Goal: Transaction & Acquisition: Purchase product/service

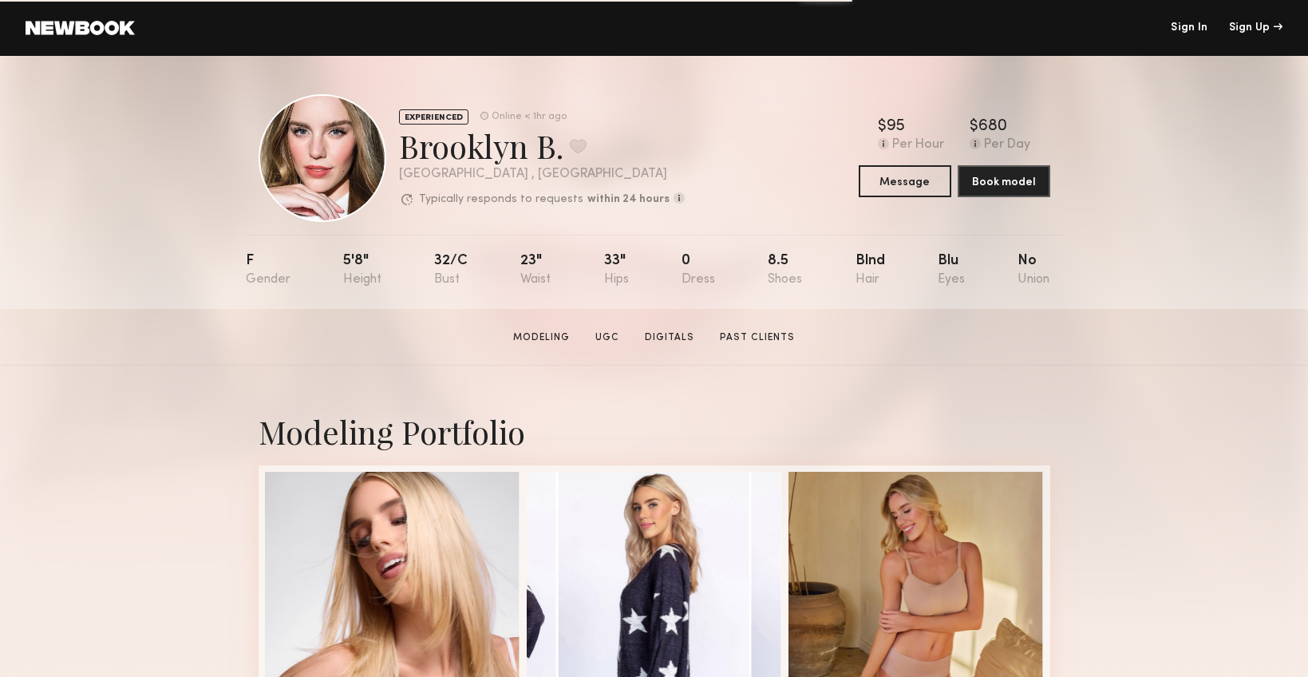
click at [64, 23] on link at bounding box center [80, 28] width 109 height 14
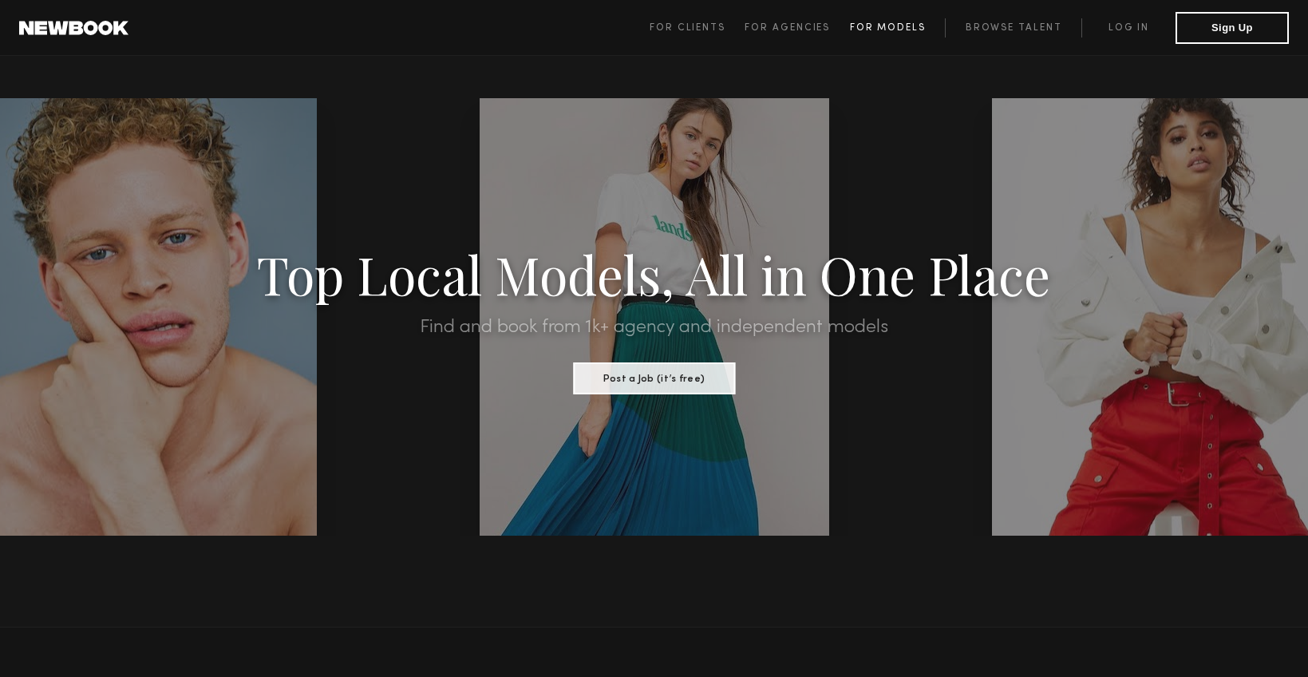
click at [881, 24] on span "For Models" at bounding box center [888, 28] width 76 height 10
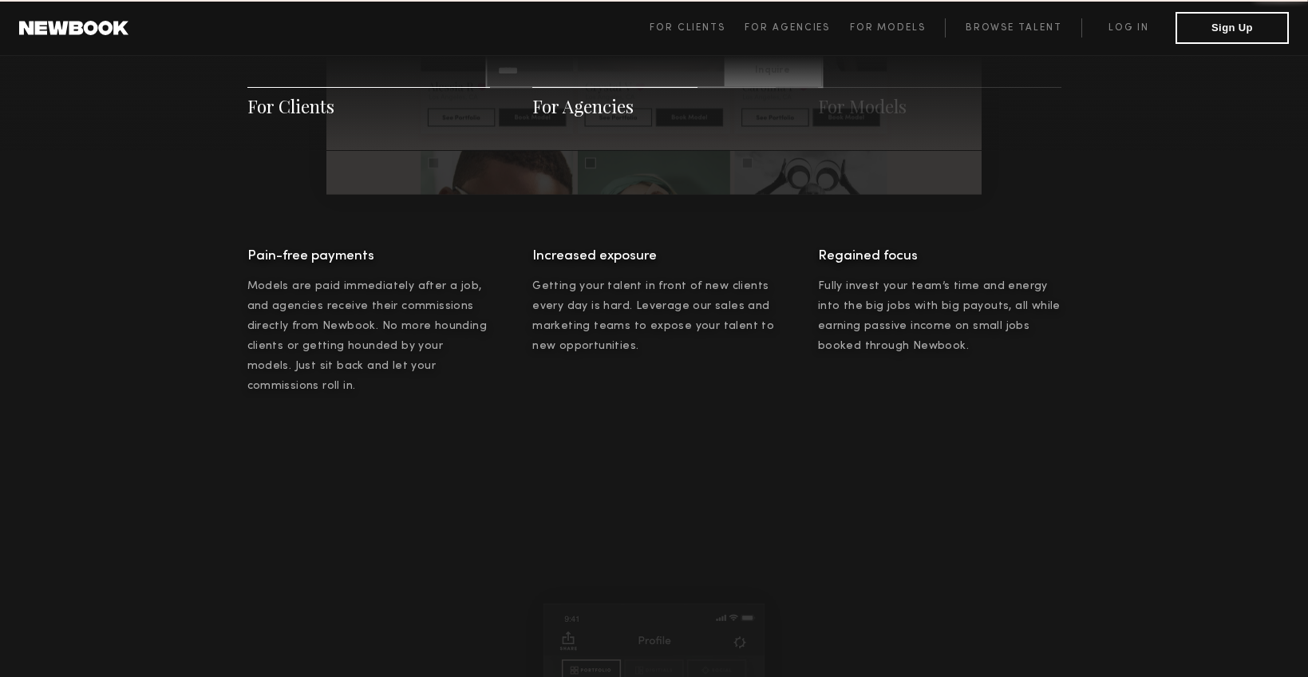
scroll to position [2297, 0]
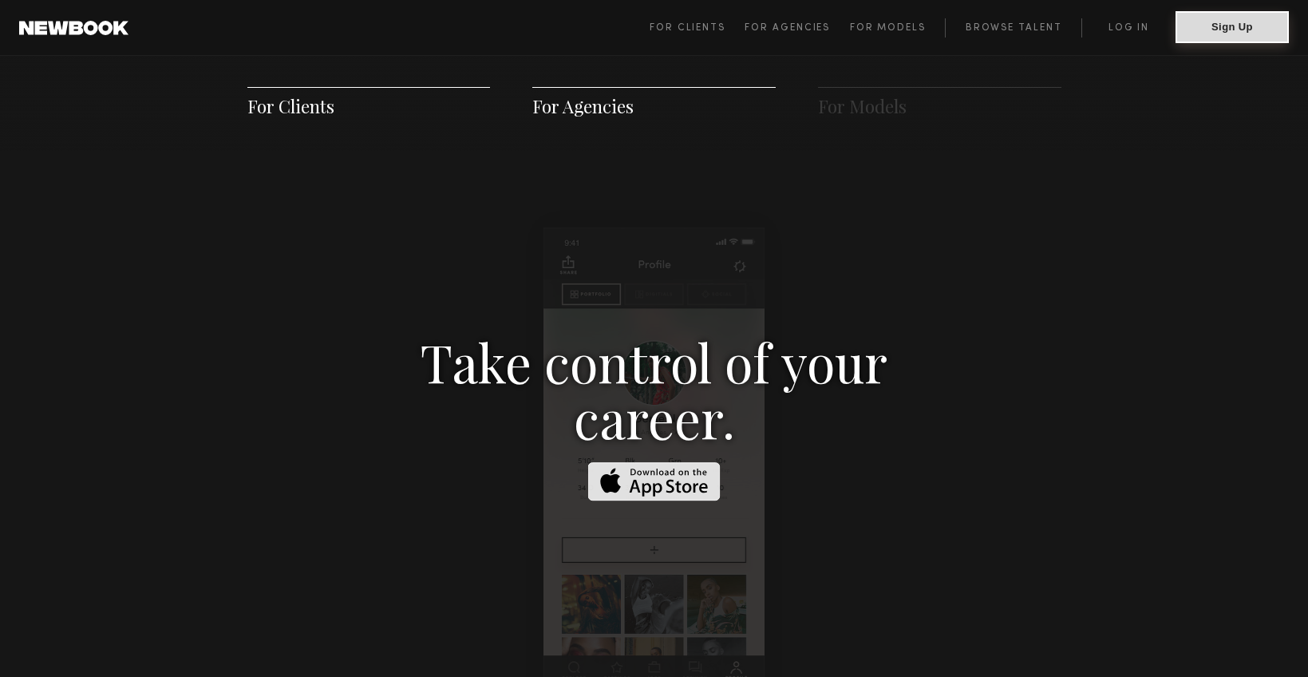
click at [1245, 20] on button "Sign Up" at bounding box center [1232, 27] width 113 height 32
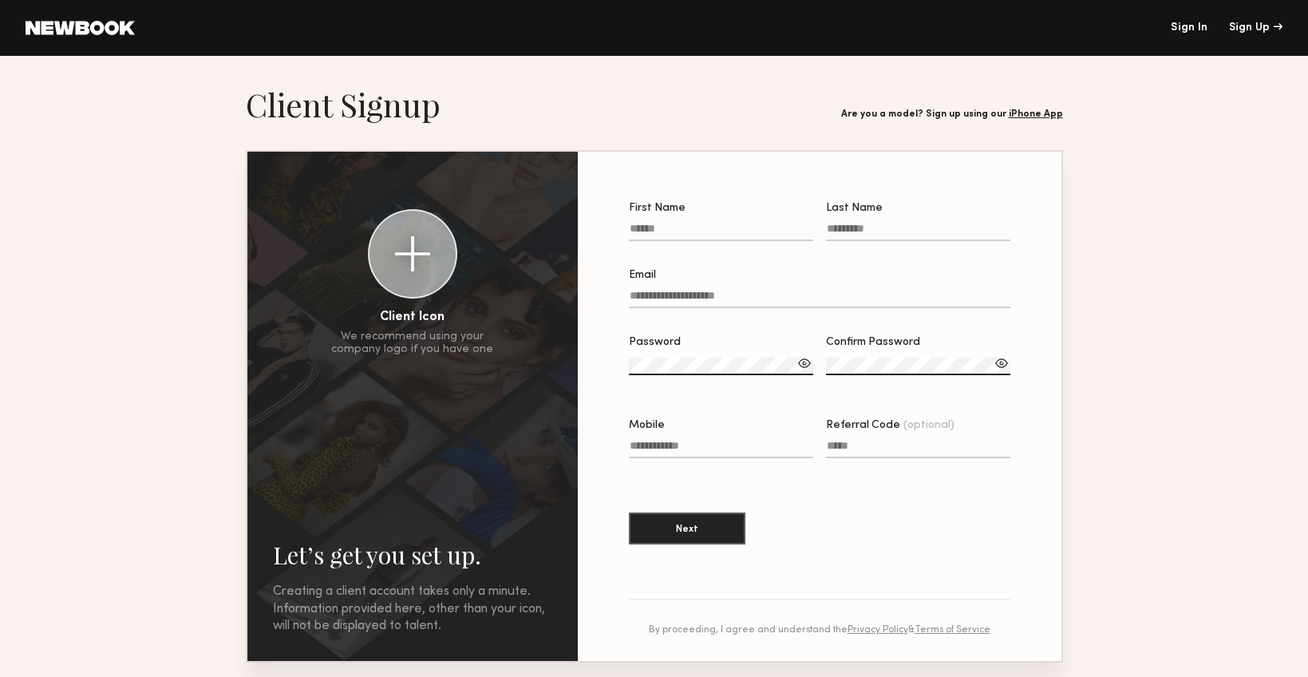
click at [1200, 22] on link "Sign In" at bounding box center [1189, 27] width 37 height 11
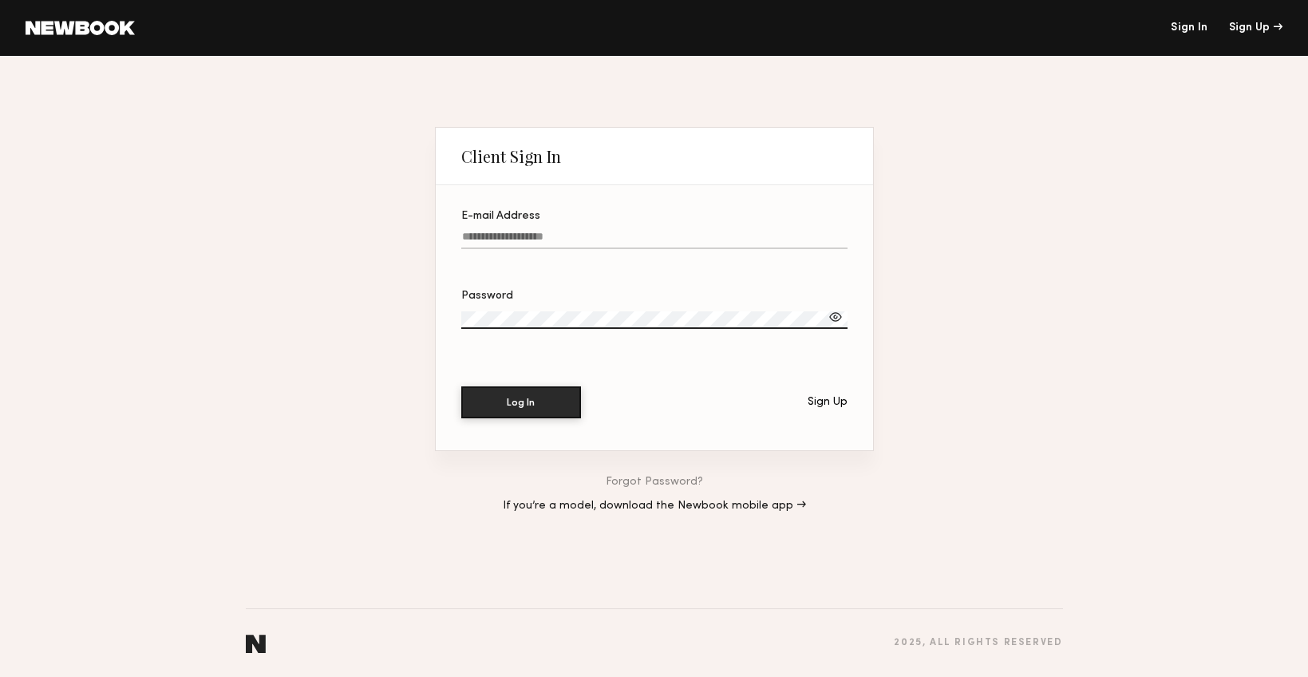
click at [589, 231] on input "E-mail Address" at bounding box center [654, 240] width 386 height 18
click at [587, 241] on input "E-mail Address" at bounding box center [654, 240] width 386 height 18
click at [587, 240] on input "E-mail Address" at bounding box center [654, 240] width 386 height 18
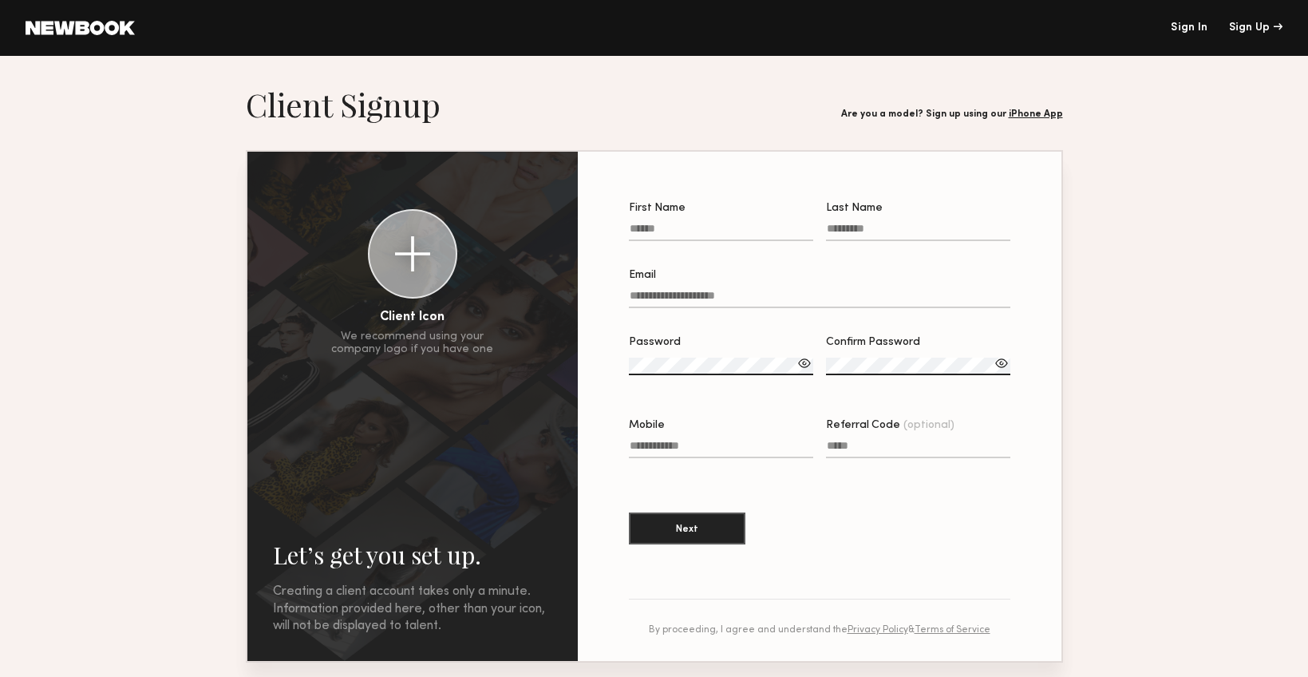
click at [1196, 29] on link "Sign In" at bounding box center [1189, 27] width 37 height 11
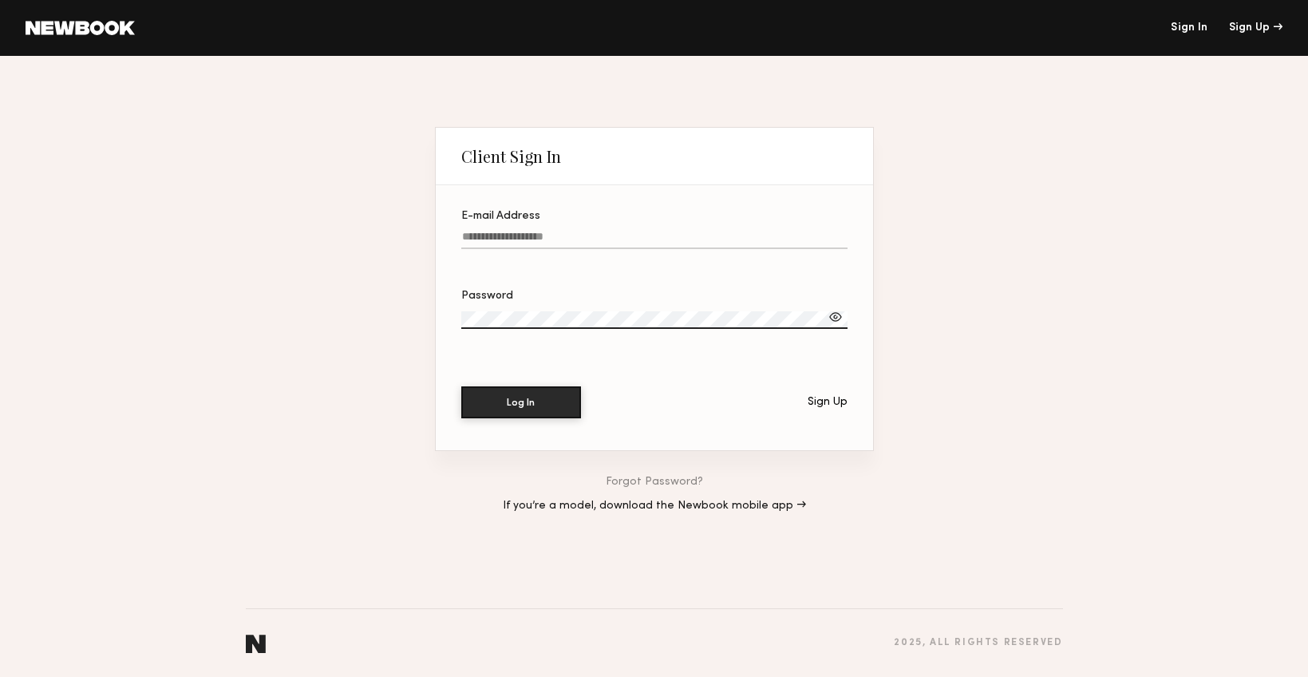
click at [663, 238] on input "E-mail Address" at bounding box center [654, 240] width 386 height 18
click at [571, 235] on input "**********" at bounding box center [654, 240] width 386 height 18
type input "**********"
click at [836, 315] on div at bounding box center [836, 317] width 16 height 16
click at [461, 386] on button "Log In" at bounding box center [521, 402] width 120 height 32
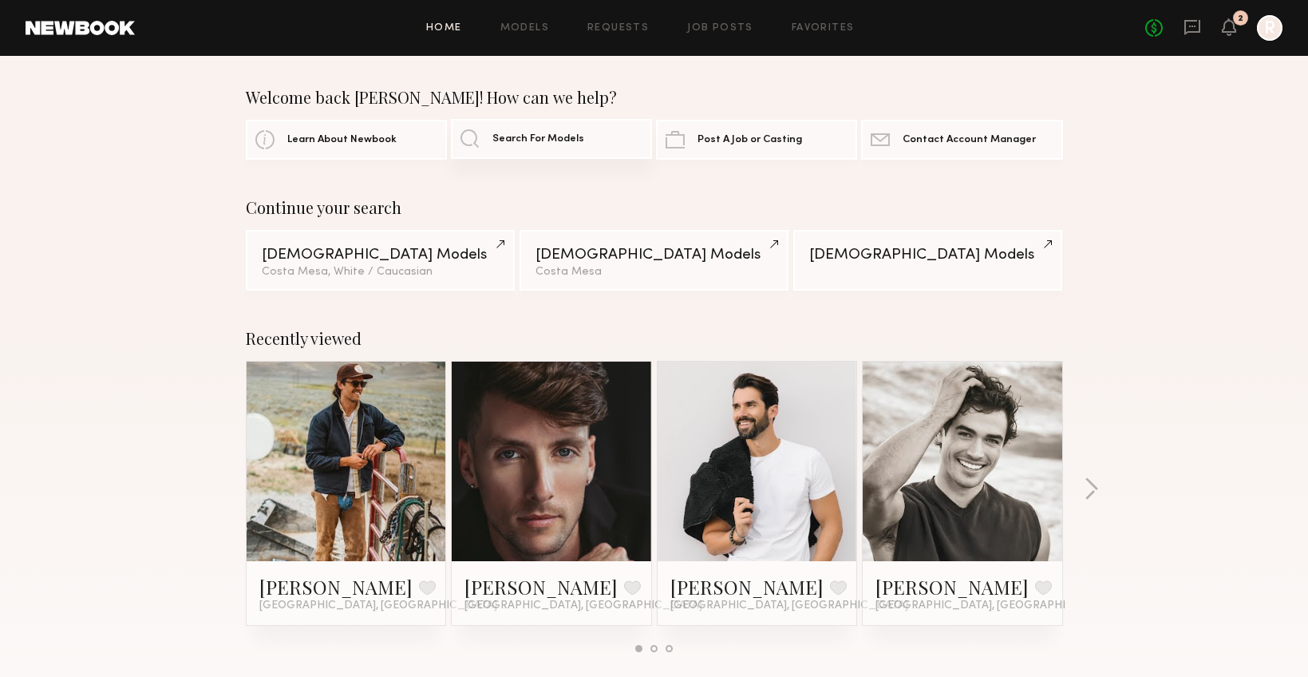
click at [518, 143] on span "Search For Models" at bounding box center [538, 139] width 92 height 10
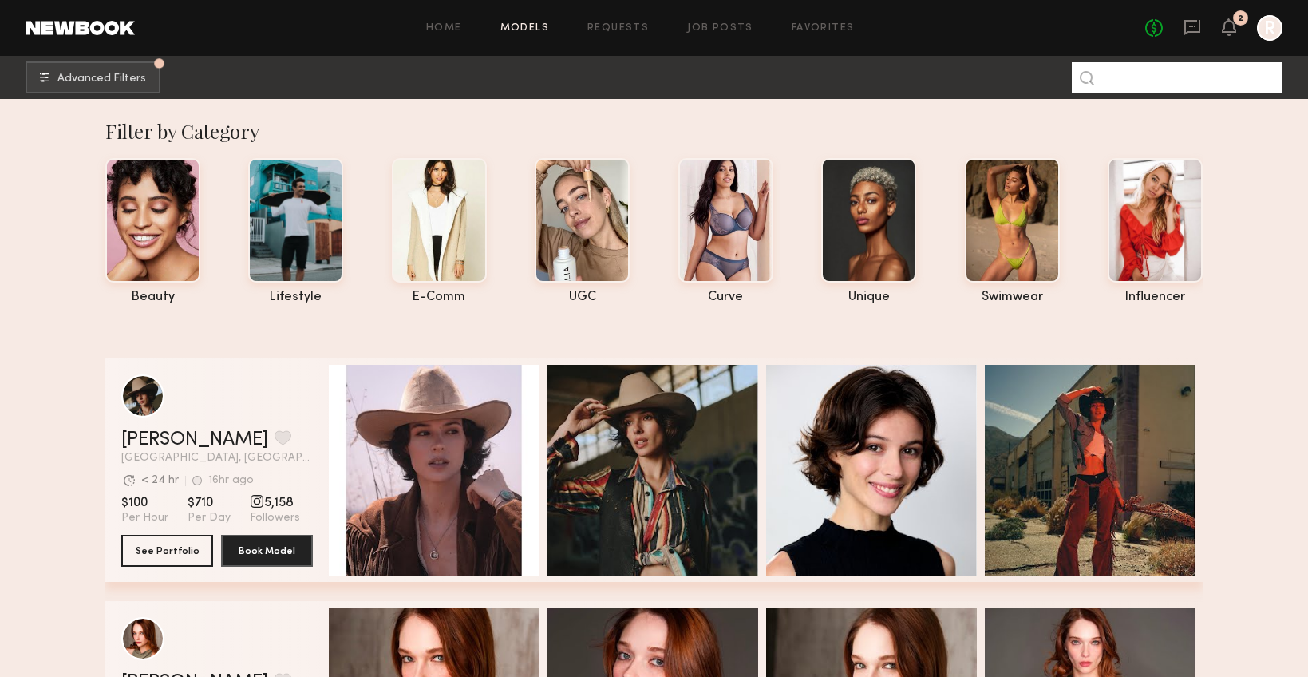
click at [1174, 76] on input at bounding box center [1177, 77] width 211 height 30
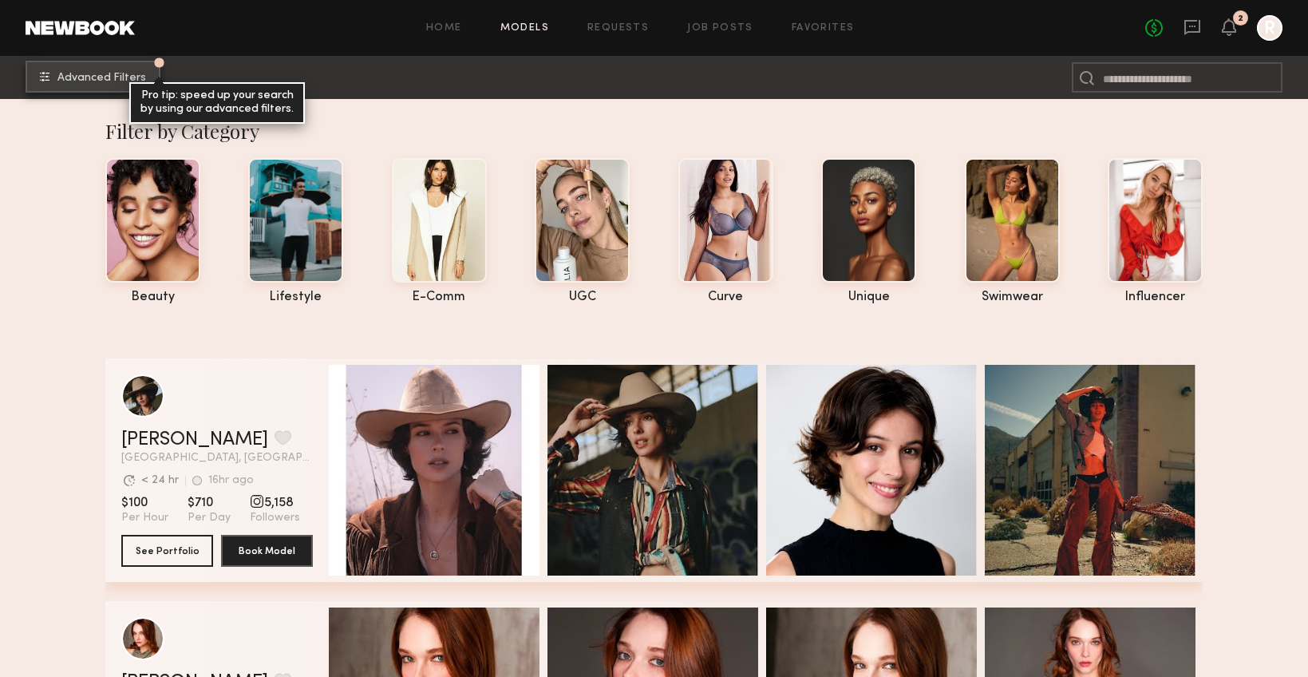
click at [98, 67] on button "Advanced Filters Pro tip: speed up your search by using our advanced filters." at bounding box center [93, 77] width 135 height 32
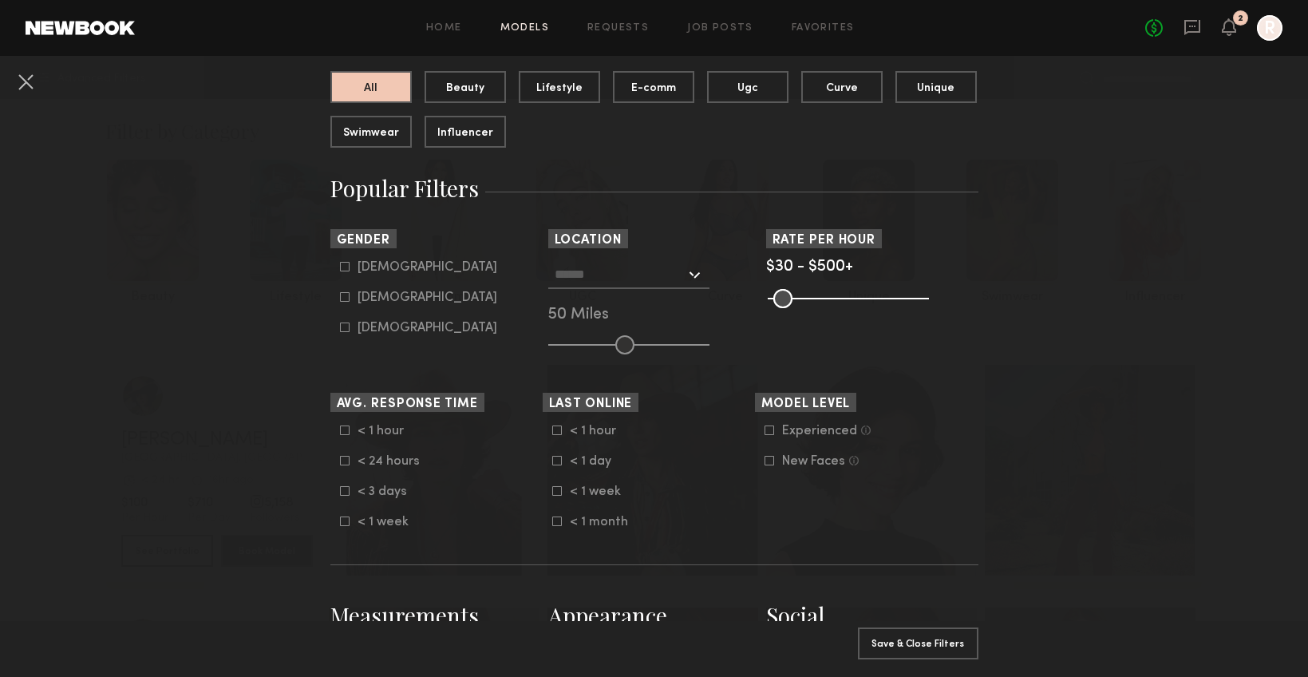
scroll to position [173, 0]
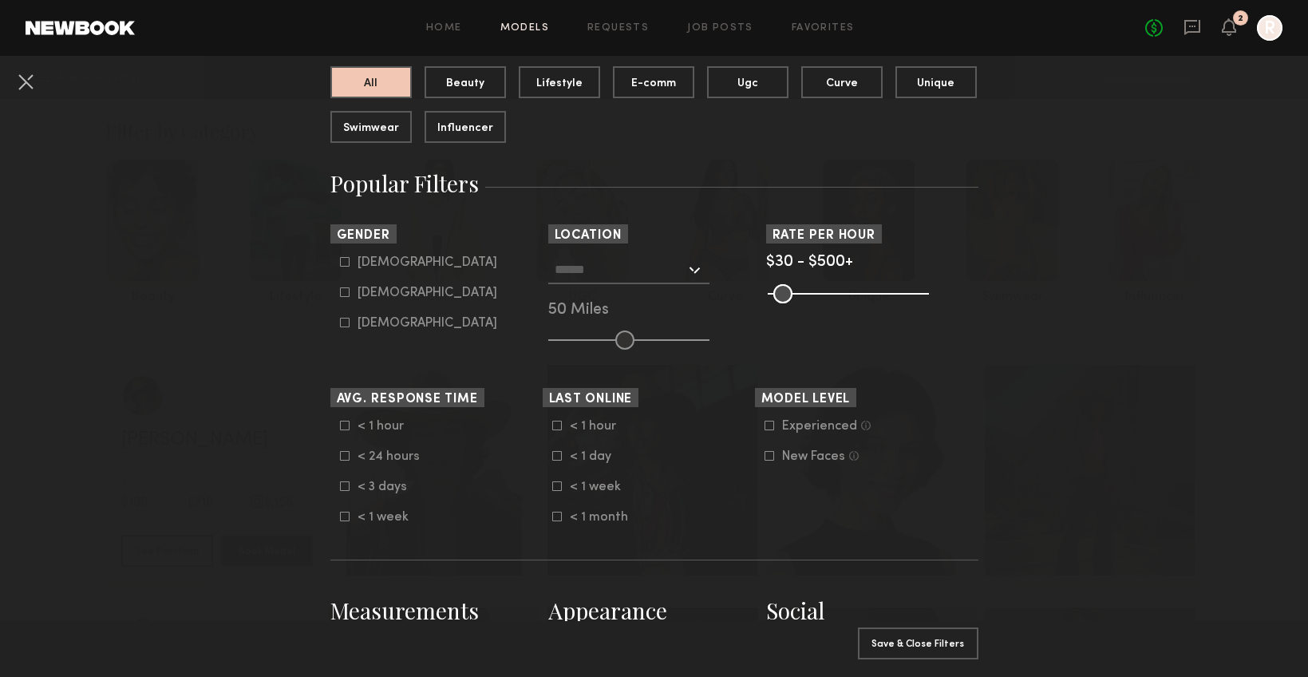
click at [388, 294] on div "[DEMOGRAPHIC_DATA]" at bounding box center [428, 293] width 140 height 10
type input "**"
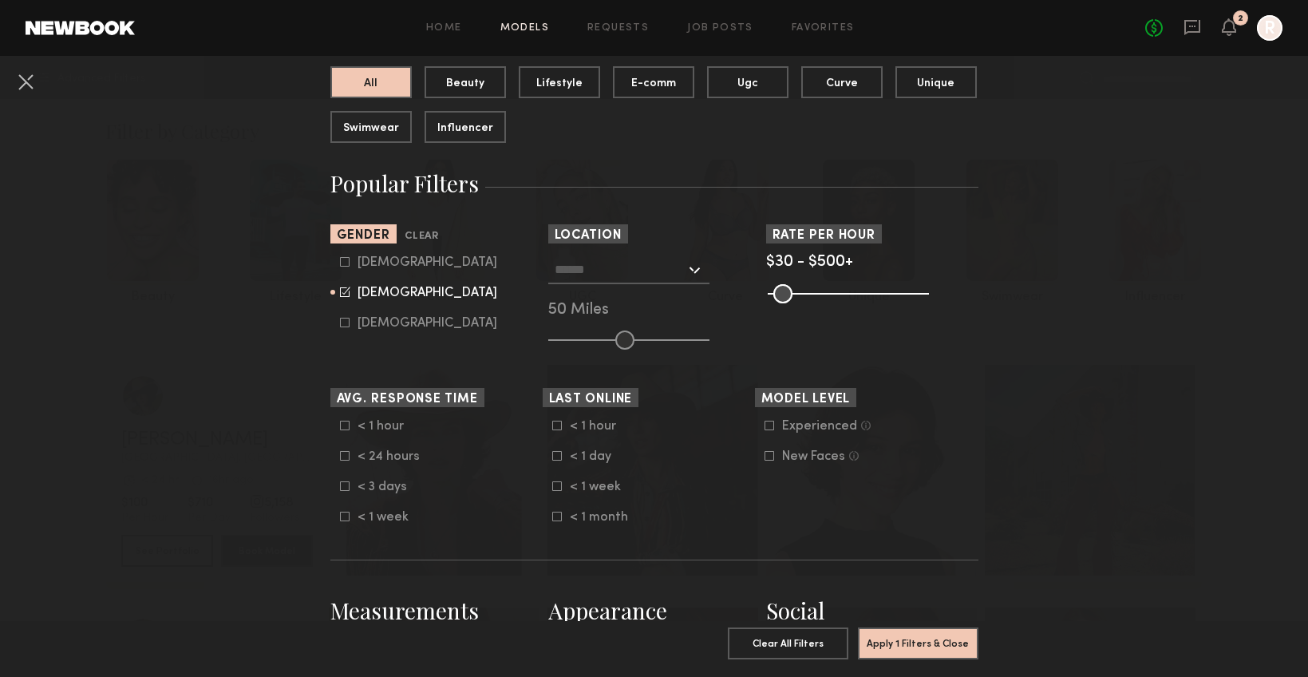
click at [649, 274] on input "text" at bounding box center [620, 268] width 131 height 27
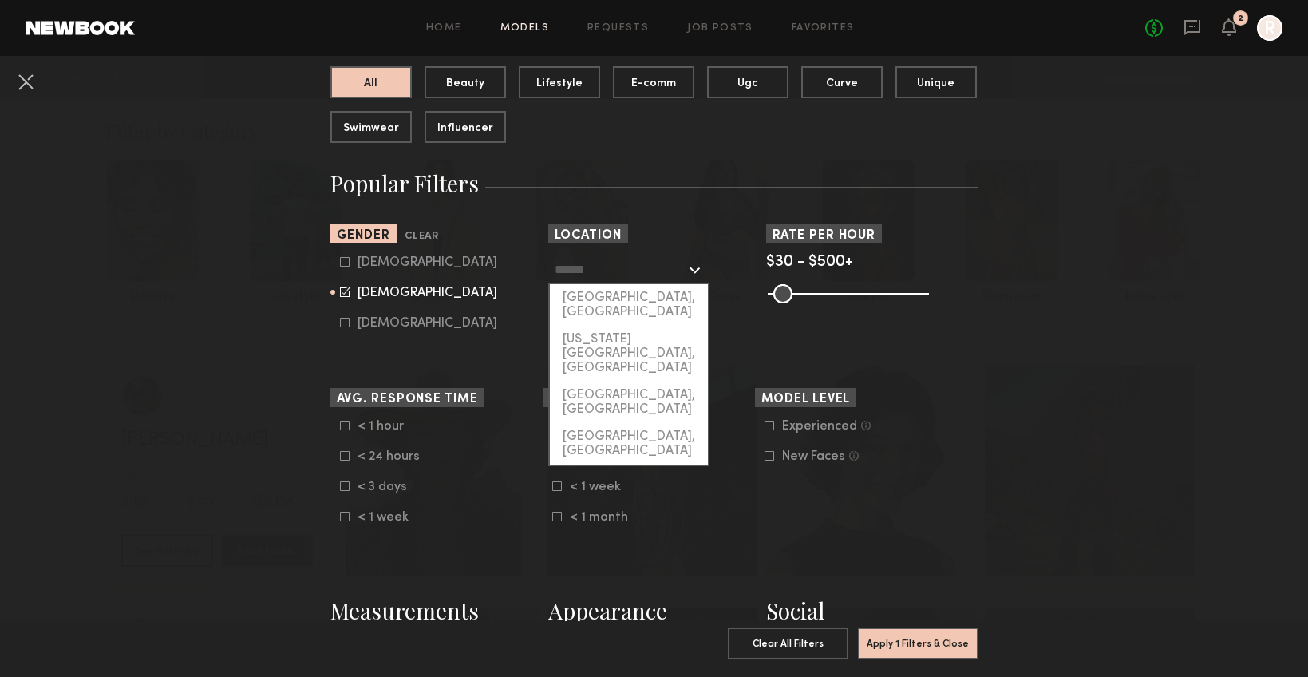
click at [658, 292] on div "[GEOGRAPHIC_DATA], [GEOGRAPHIC_DATA]" at bounding box center [629, 305] width 158 height 42
type input "**********"
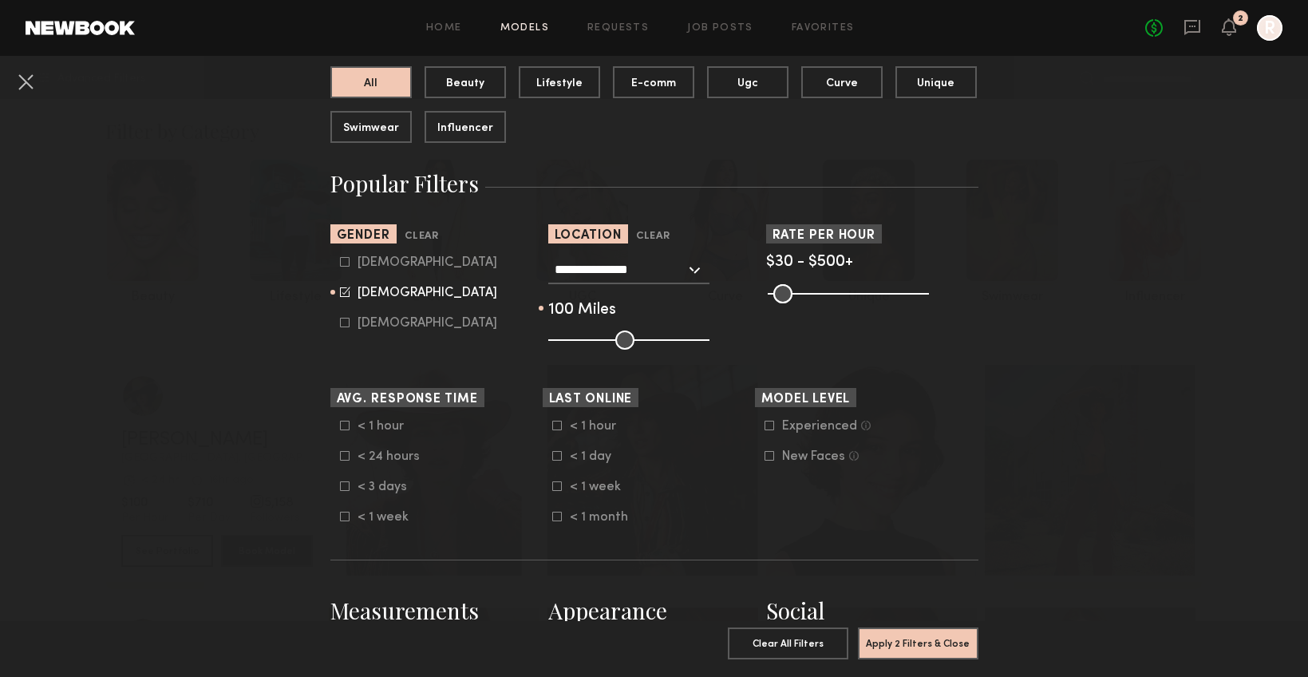
drag, startPoint x: 626, startPoint y: 344, endPoint x: 706, endPoint y: 342, distance: 80.6
type input "***"
click at [706, 342] on input "range" at bounding box center [628, 339] width 161 height 19
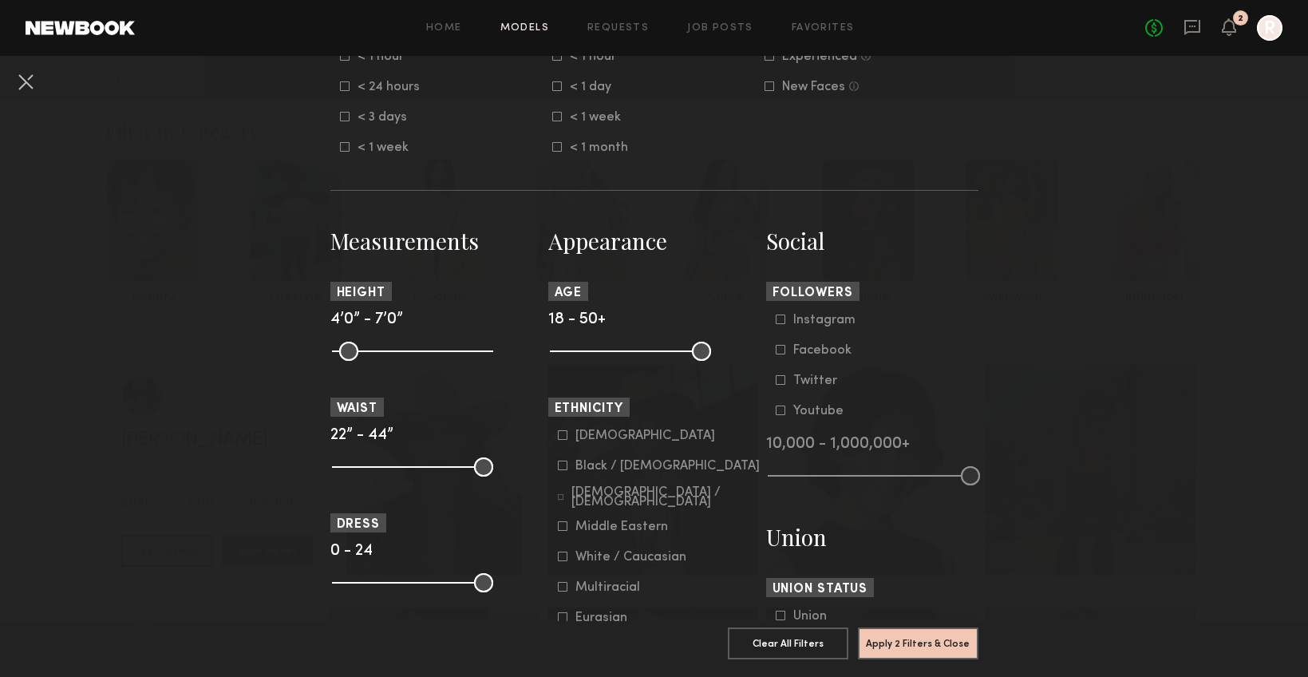
scroll to position [543, 0]
drag, startPoint x: 700, startPoint y: 352, endPoint x: 626, endPoint y: 352, distance: 74.2
type input "**"
click at [626, 352] on input "range" at bounding box center [630, 350] width 161 height 19
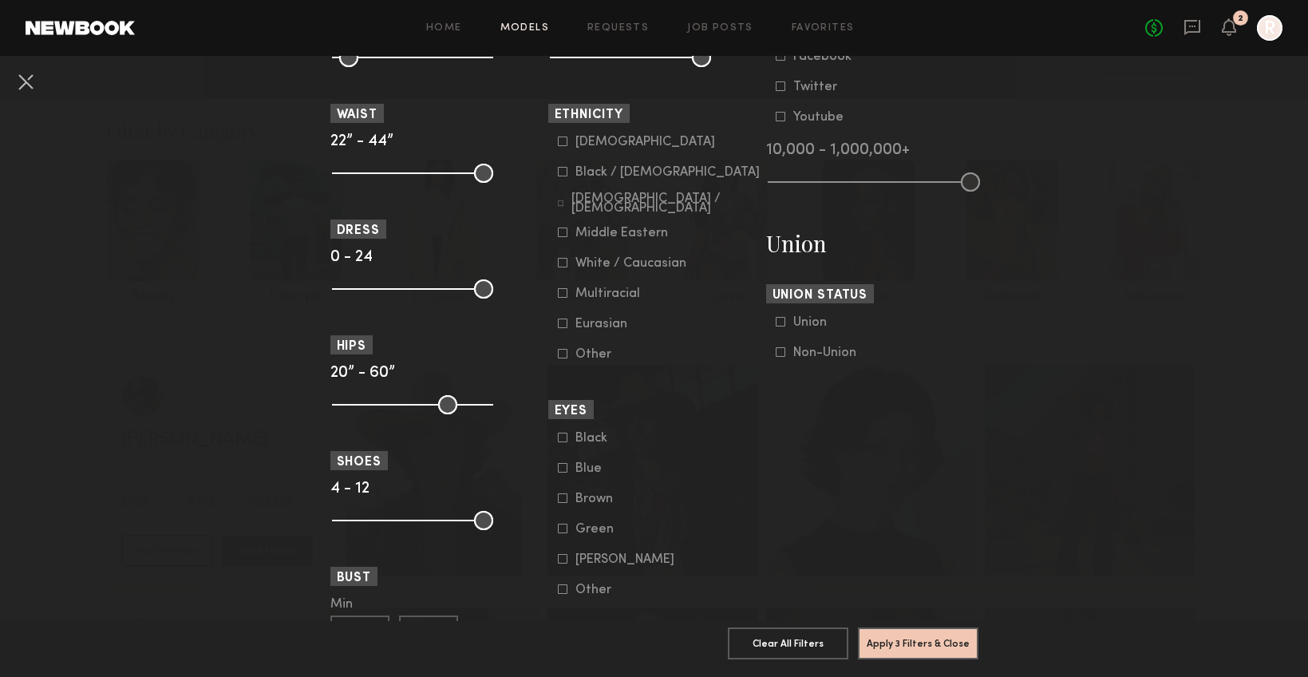
scroll to position [852, 0]
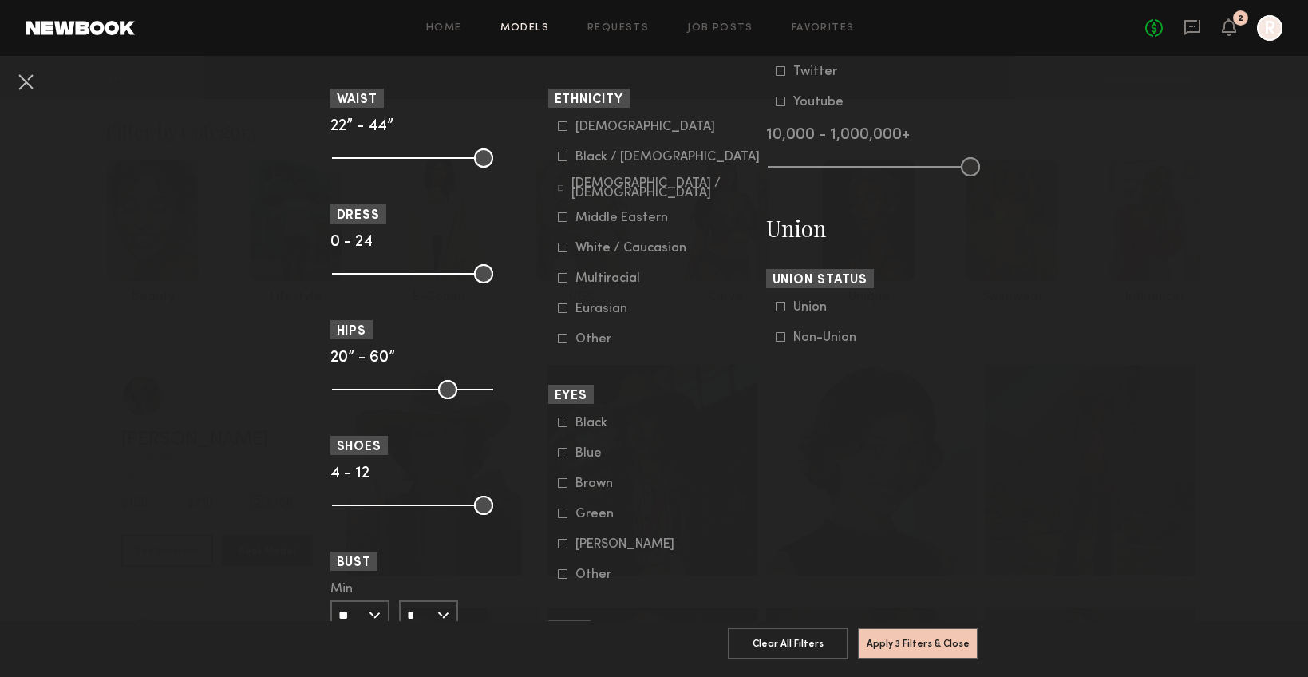
click at [575, 453] on div "Blue" at bounding box center [606, 454] width 62 height 10
click at [587, 518] on div "Green" at bounding box center [606, 514] width 62 height 10
click at [589, 452] on div "Blue" at bounding box center [606, 454] width 62 height 10
click at [602, 543] on div "[PERSON_NAME]" at bounding box center [624, 545] width 99 height 10
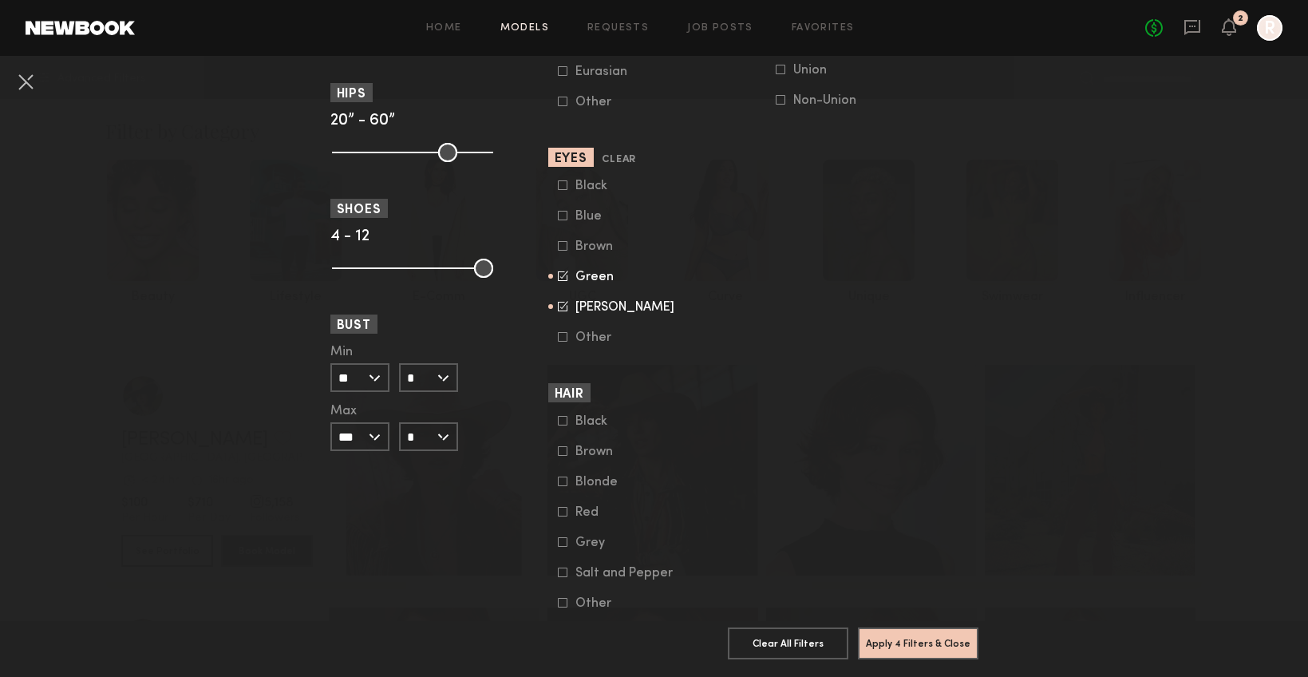
scroll to position [1097, 0]
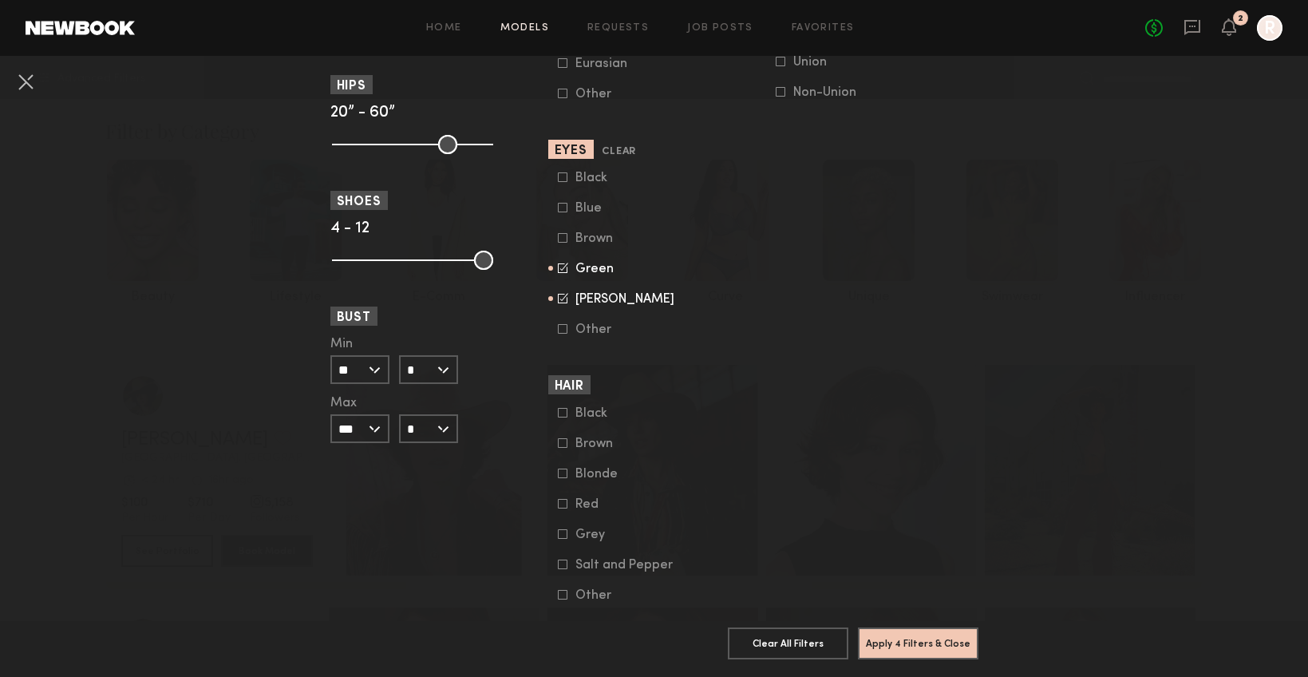
click at [603, 448] on div "Brown" at bounding box center [606, 444] width 62 height 10
click at [594, 500] on div "Red" at bounding box center [606, 505] width 62 height 10
click at [580, 533] on div "Grey" at bounding box center [606, 535] width 62 height 10
click at [596, 413] on div "Black" at bounding box center [606, 414] width 62 height 10
click at [909, 643] on button "Apply 5 Filters & Close" at bounding box center [918, 642] width 121 height 32
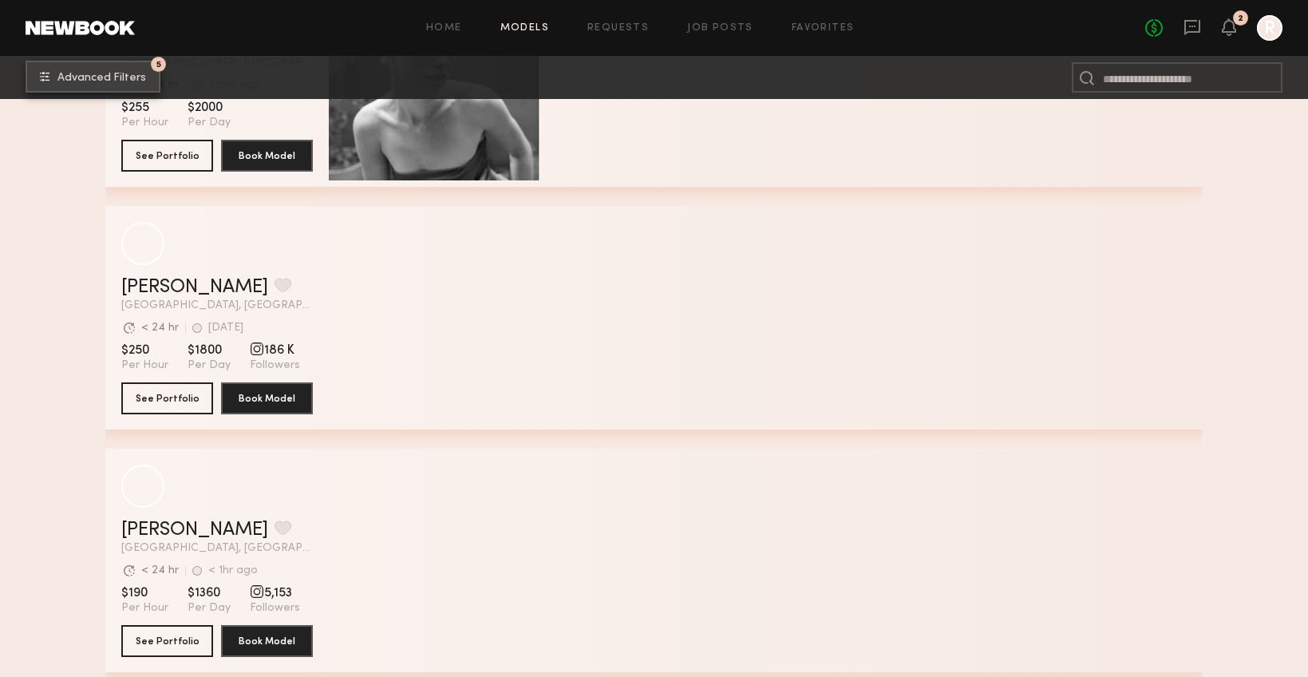
scroll to position [7455, 0]
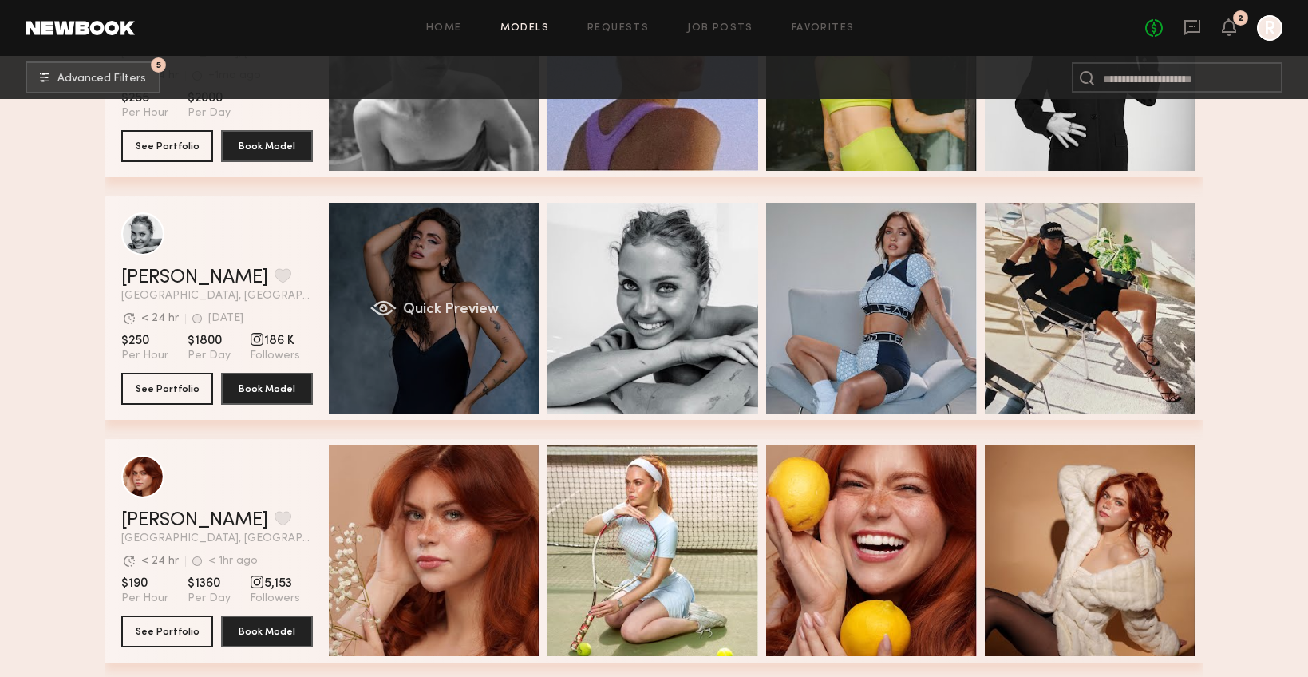
click at [389, 276] on div "Quick Preview" at bounding box center [434, 308] width 211 height 211
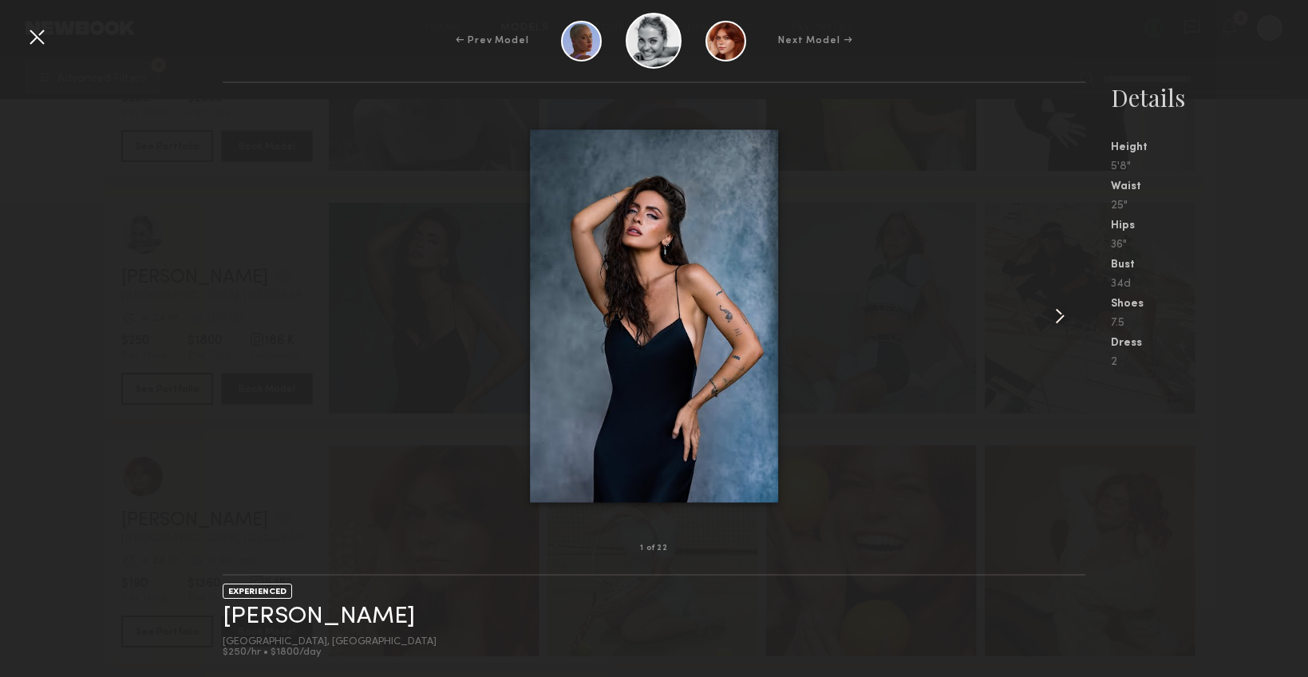
click at [1064, 314] on common-icon at bounding box center [1060, 316] width 26 height 26
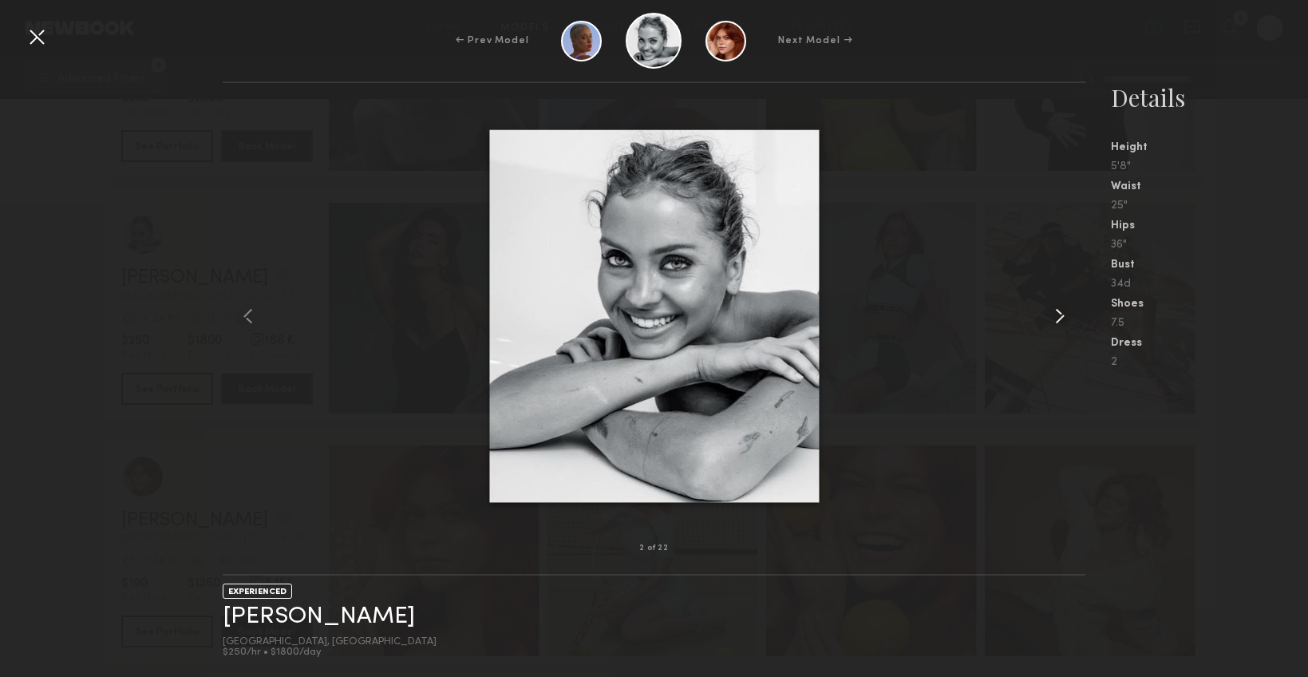
click at [1063, 314] on common-icon at bounding box center [1060, 316] width 26 height 26
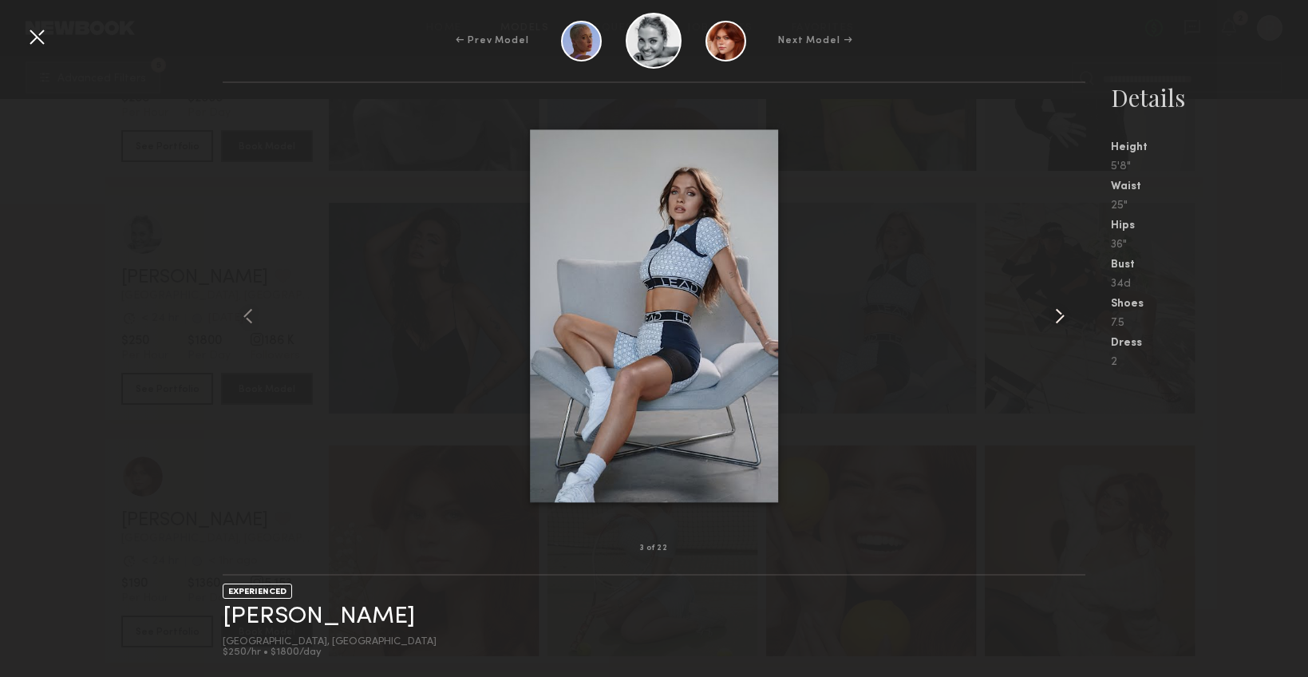
click at [1063, 314] on common-icon at bounding box center [1060, 316] width 26 height 26
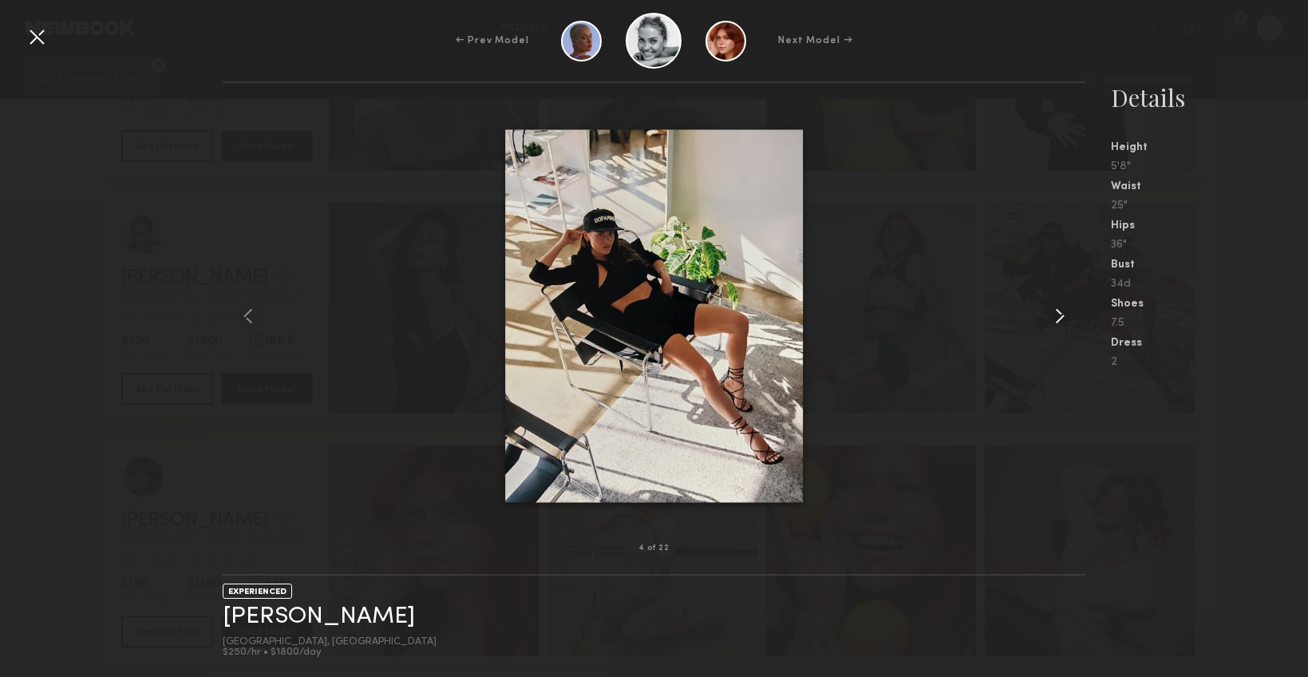
click at [1063, 314] on common-icon at bounding box center [1060, 316] width 26 height 26
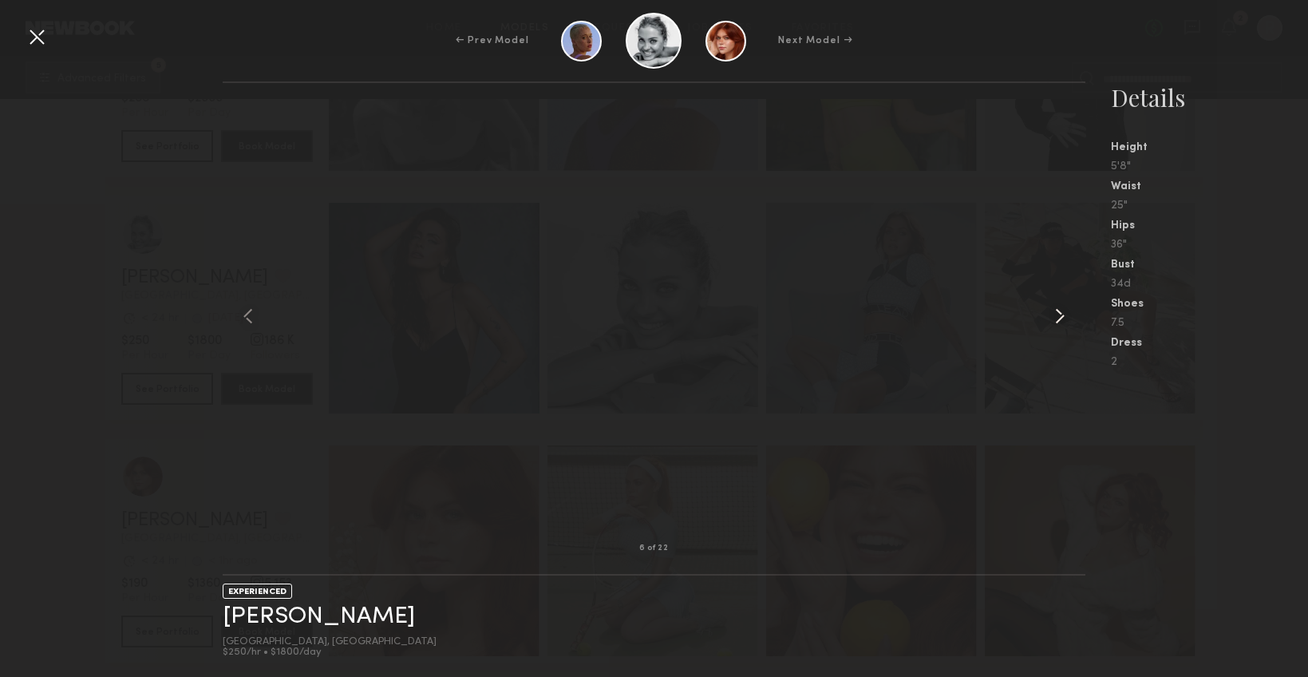
click at [1063, 314] on common-icon at bounding box center [1060, 316] width 26 height 26
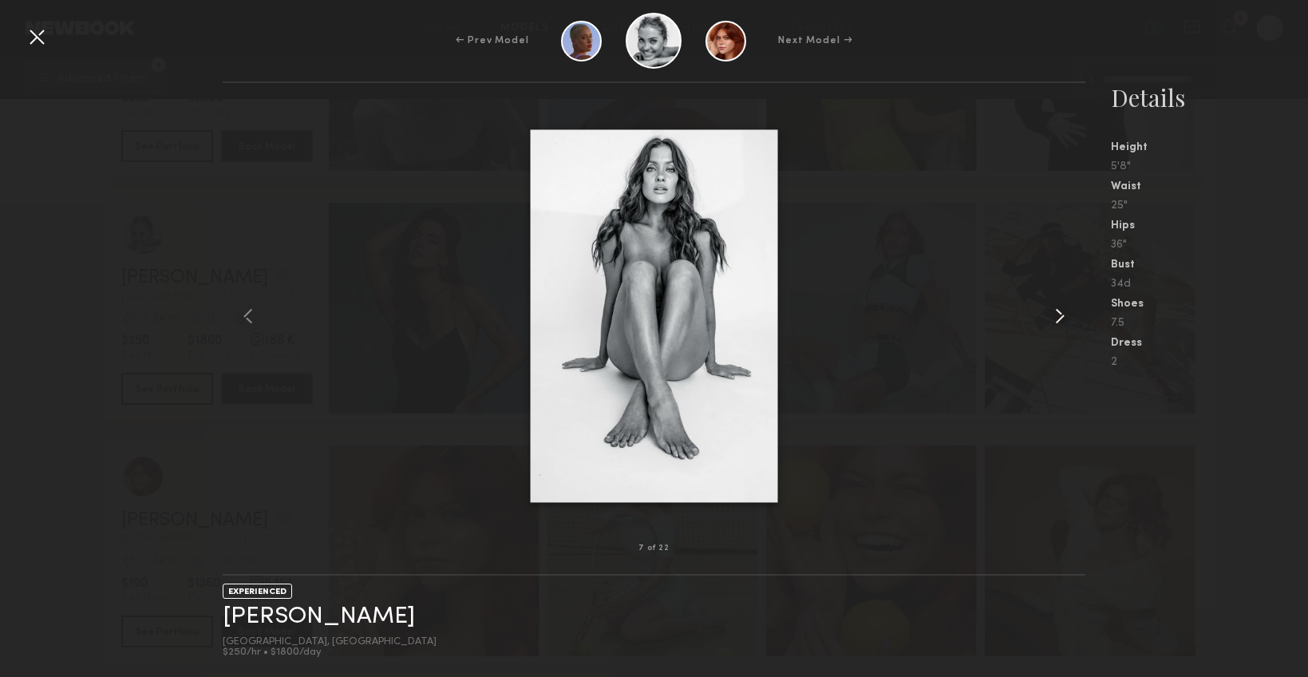
click at [1063, 314] on common-icon at bounding box center [1060, 316] width 26 height 26
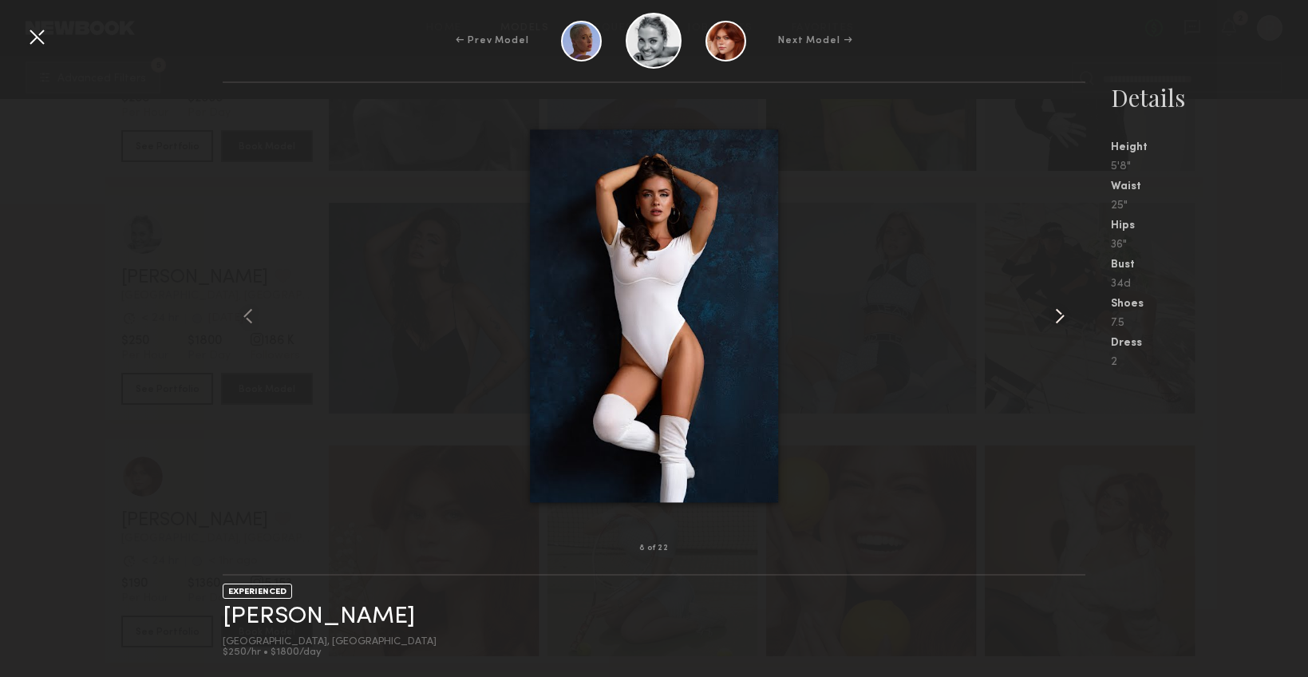
click at [1063, 314] on common-icon at bounding box center [1060, 316] width 26 height 26
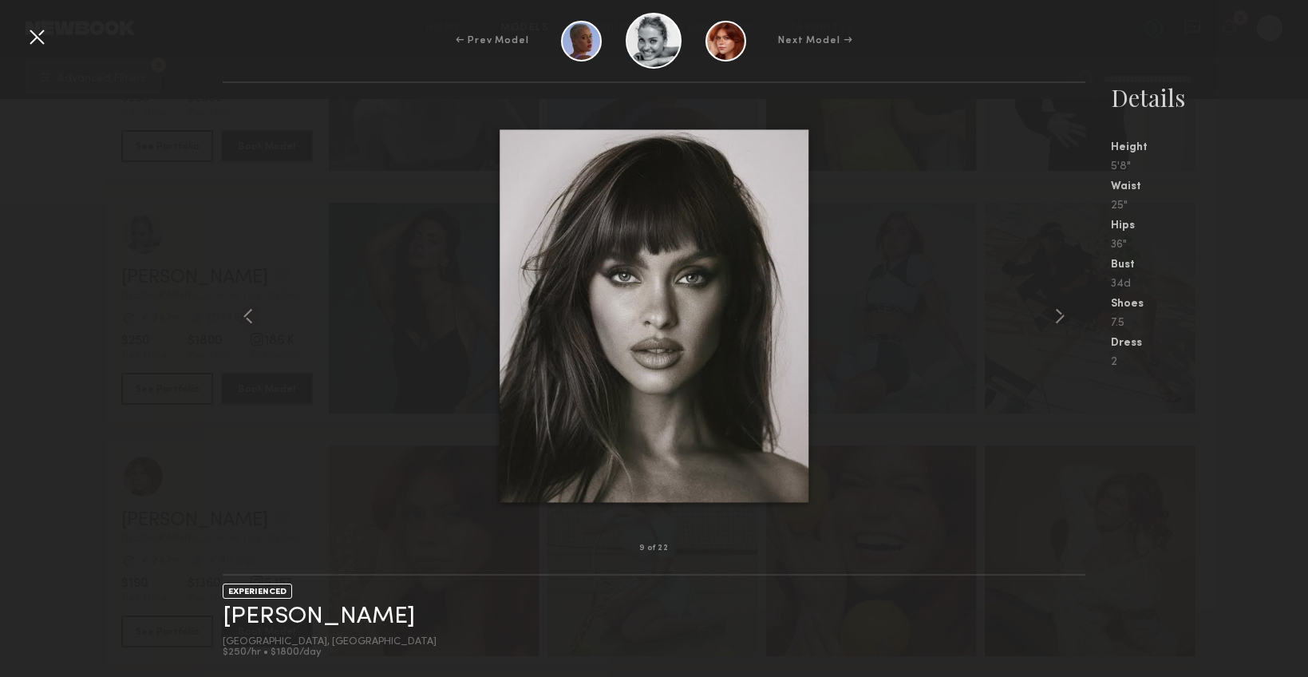
click at [35, 38] on div at bounding box center [37, 37] width 26 height 26
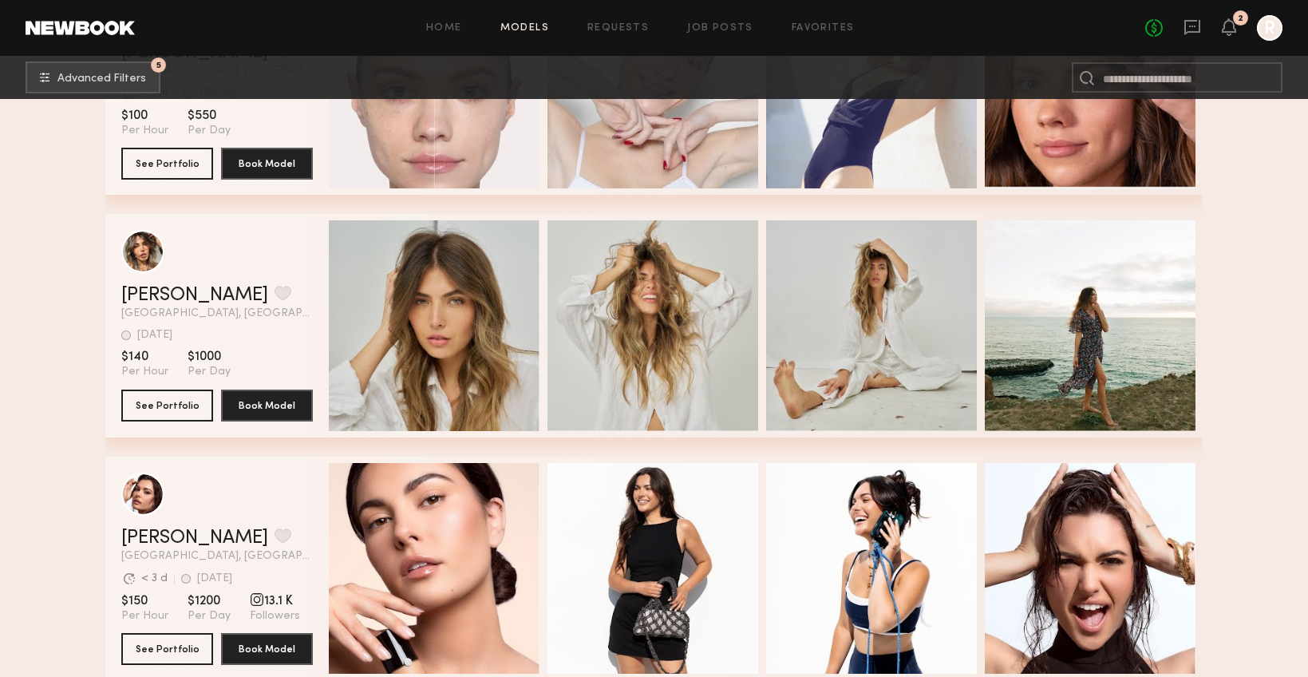
scroll to position [15199, 0]
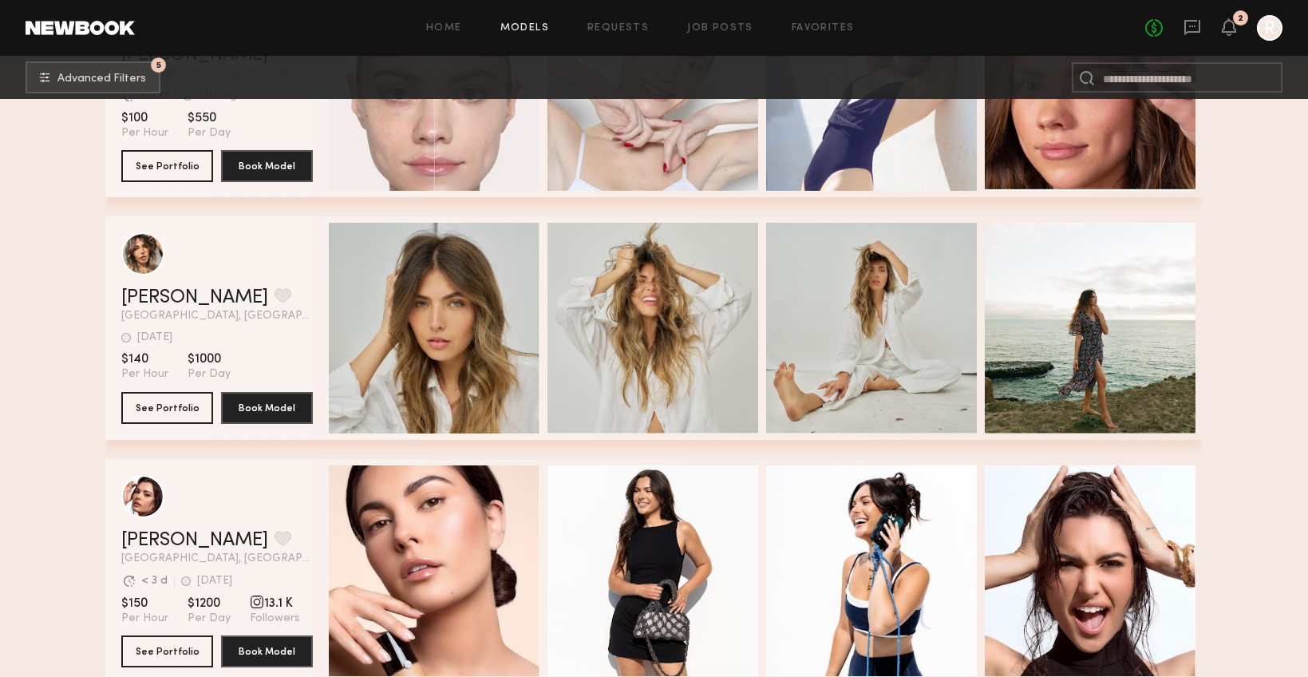
click at [152, 278] on header "[PERSON_NAME] Favorite [GEOGRAPHIC_DATA], [GEOGRAPHIC_DATA] [DATE] Last Online …" at bounding box center [217, 276] width 192 height 89
click at [146, 263] on div "grid" at bounding box center [142, 252] width 43 height 43
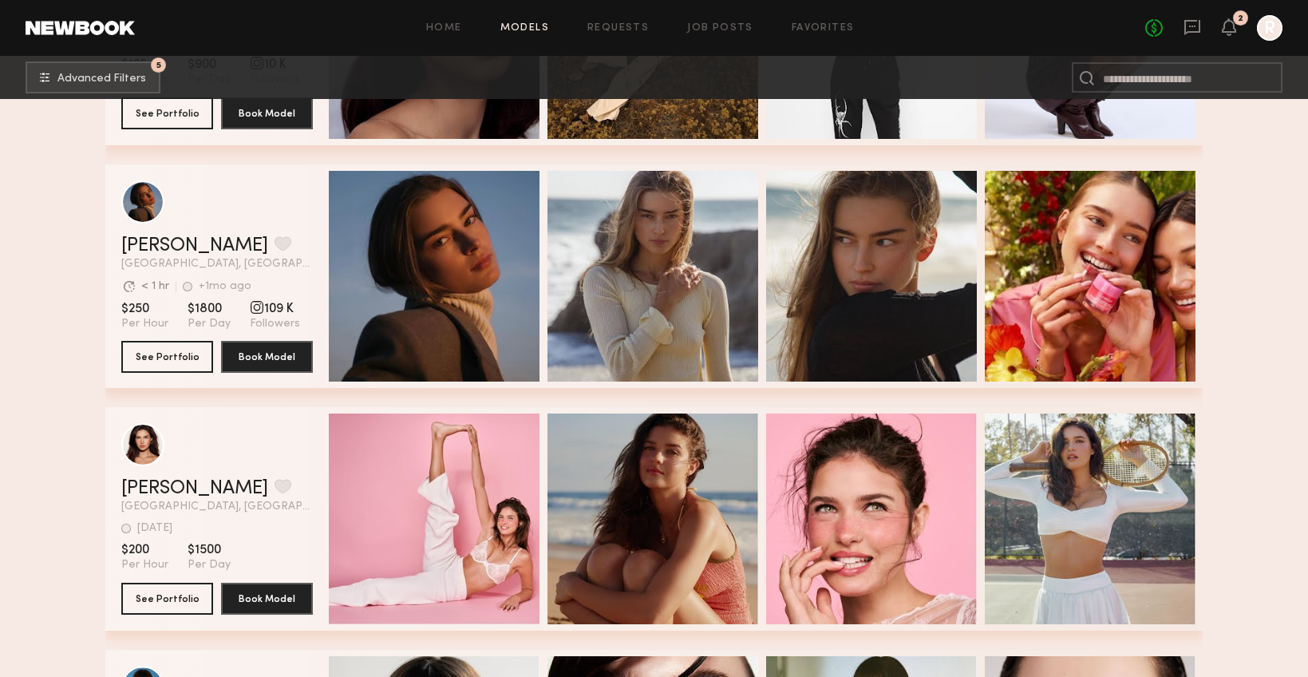
scroll to position [21580, 0]
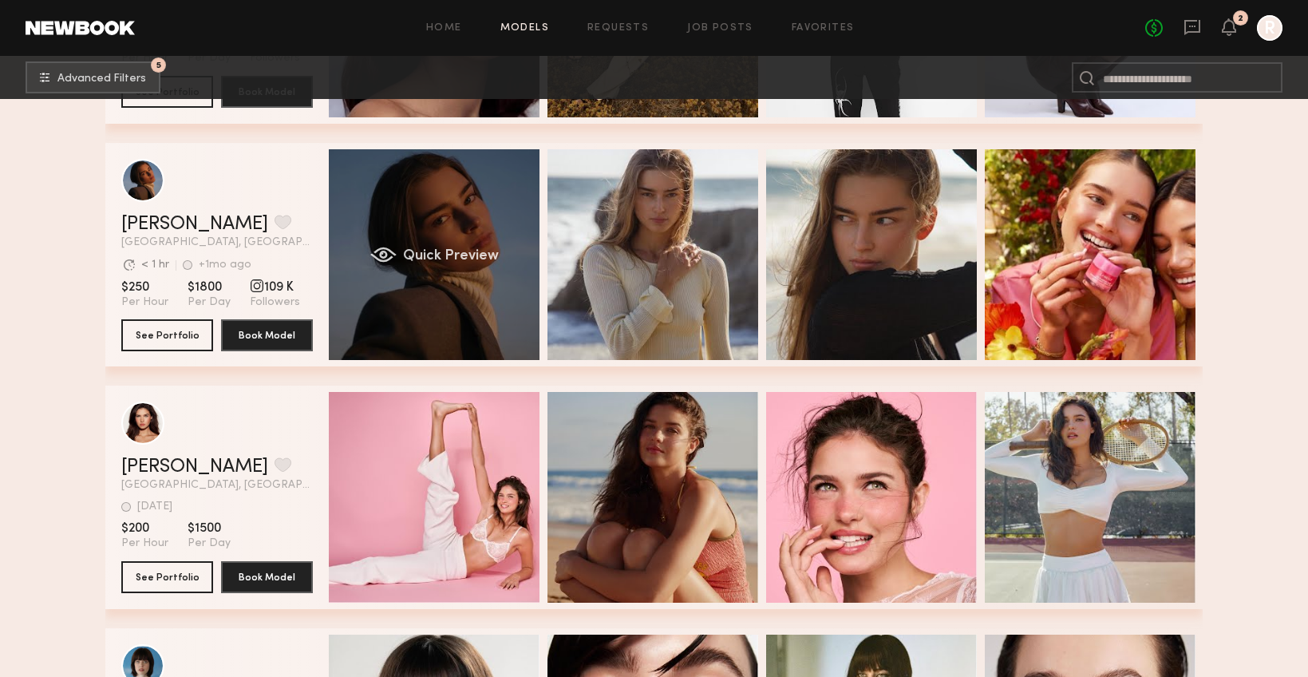
click at [459, 228] on div "Quick Preview" at bounding box center [434, 254] width 211 height 211
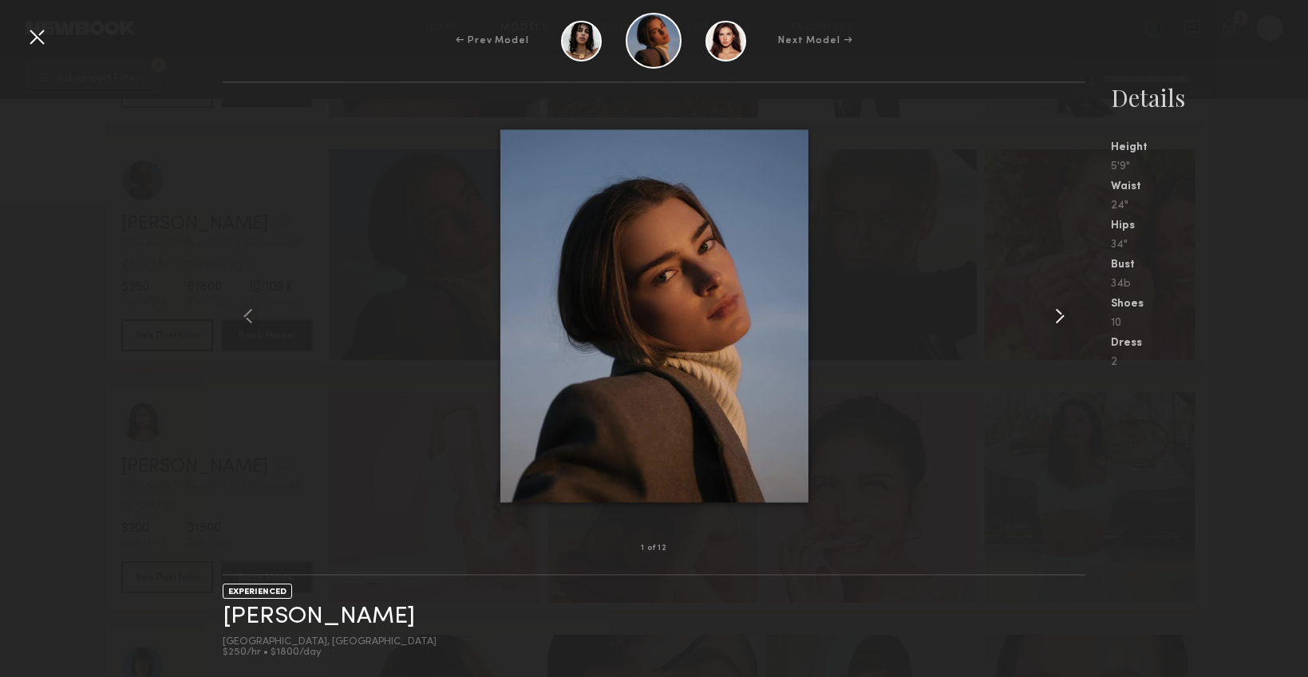
click at [1060, 312] on common-icon at bounding box center [1060, 316] width 26 height 26
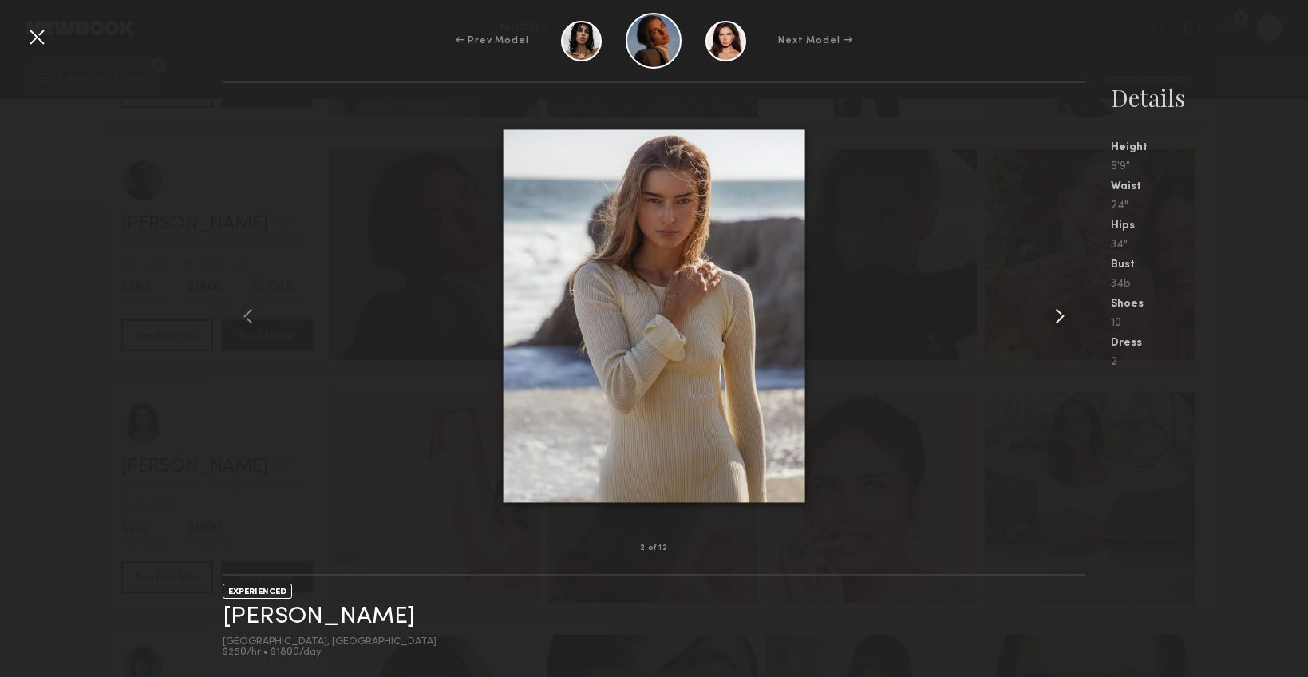
click at [1059, 313] on common-icon at bounding box center [1060, 316] width 26 height 26
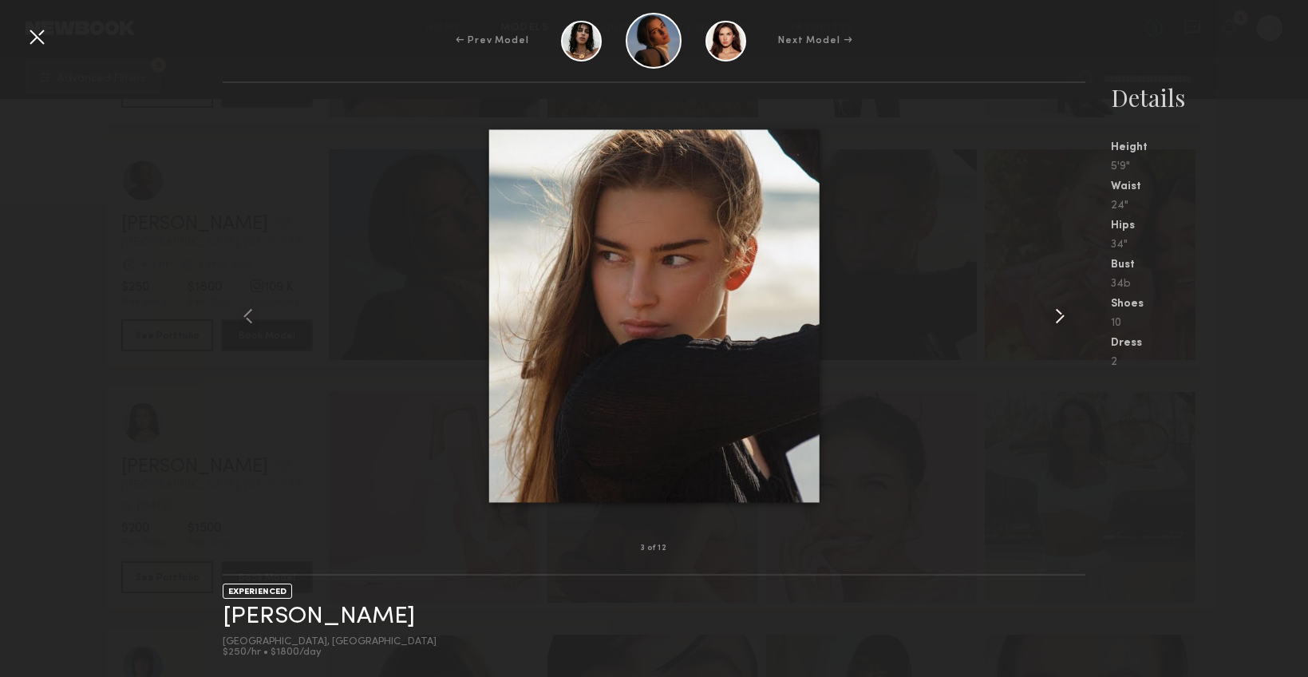
click at [1059, 313] on common-icon at bounding box center [1060, 316] width 26 height 26
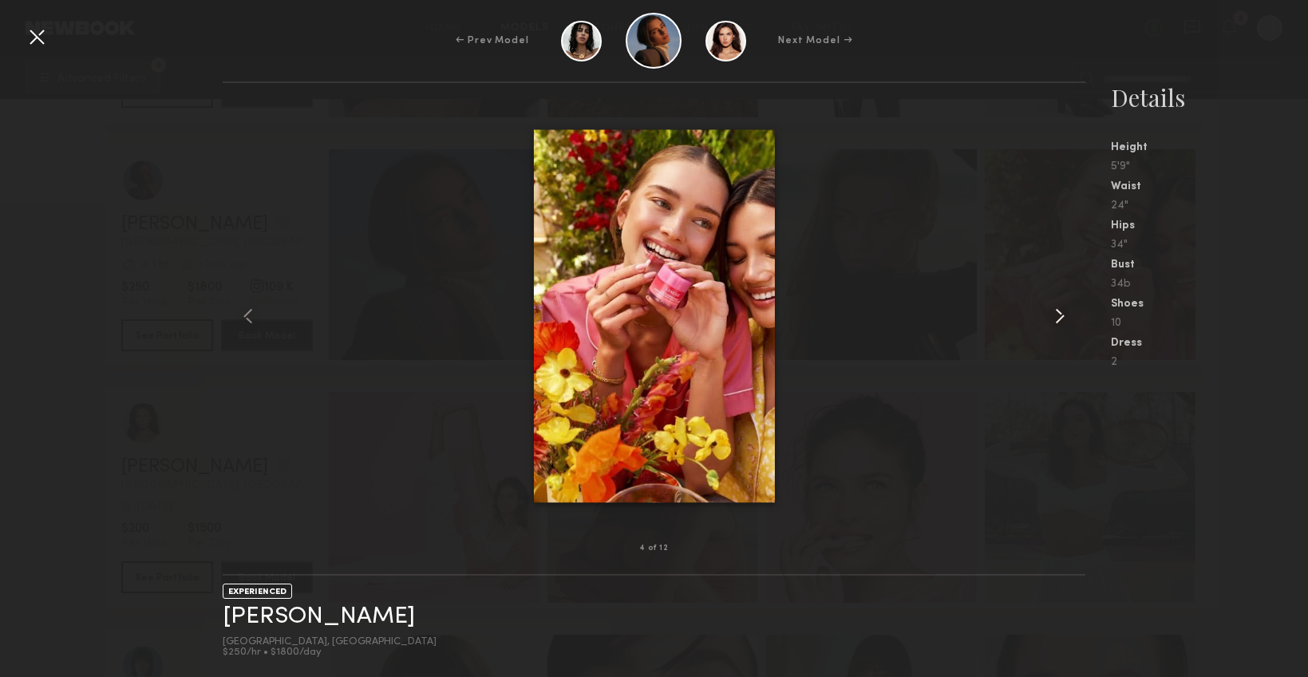
click at [1059, 313] on common-icon at bounding box center [1060, 316] width 26 height 26
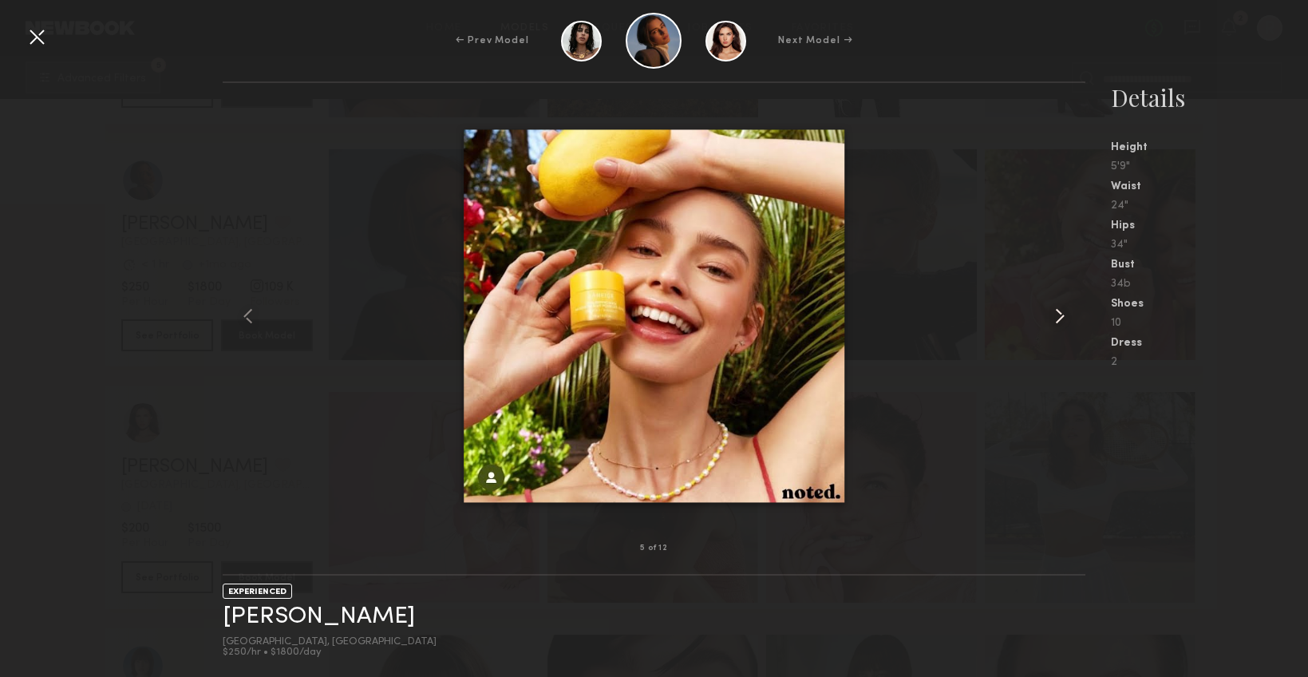
click at [1059, 313] on common-icon at bounding box center [1060, 316] width 26 height 26
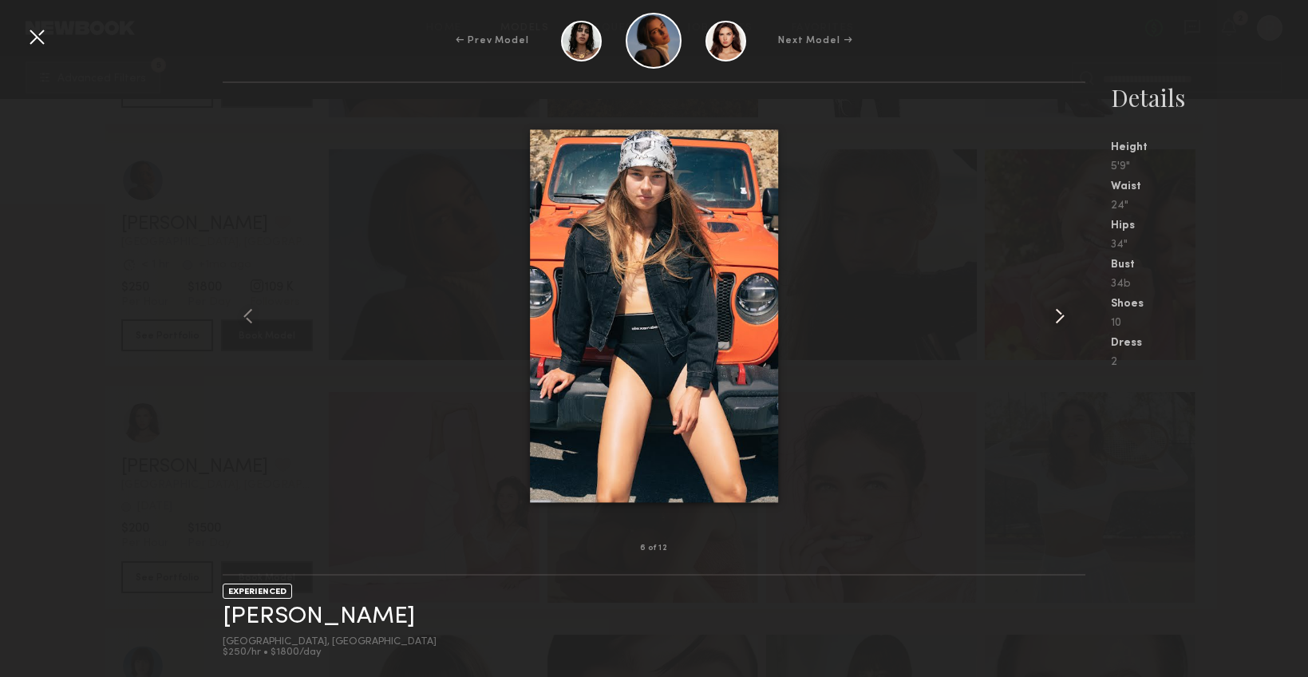
click at [1059, 313] on common-icon at bounding box center [1060, 316] width 26 height 26
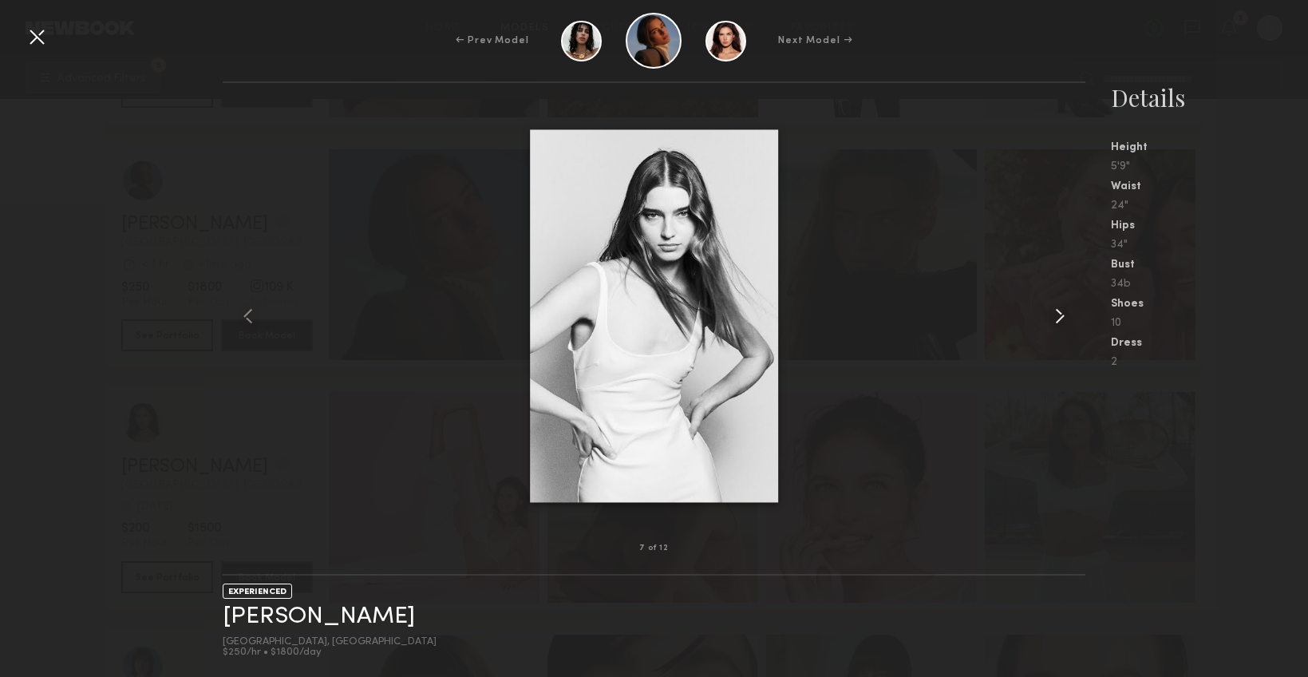
click at [1059, 313] on common-icon at bounding box center [1060, 316] width 26 height 26
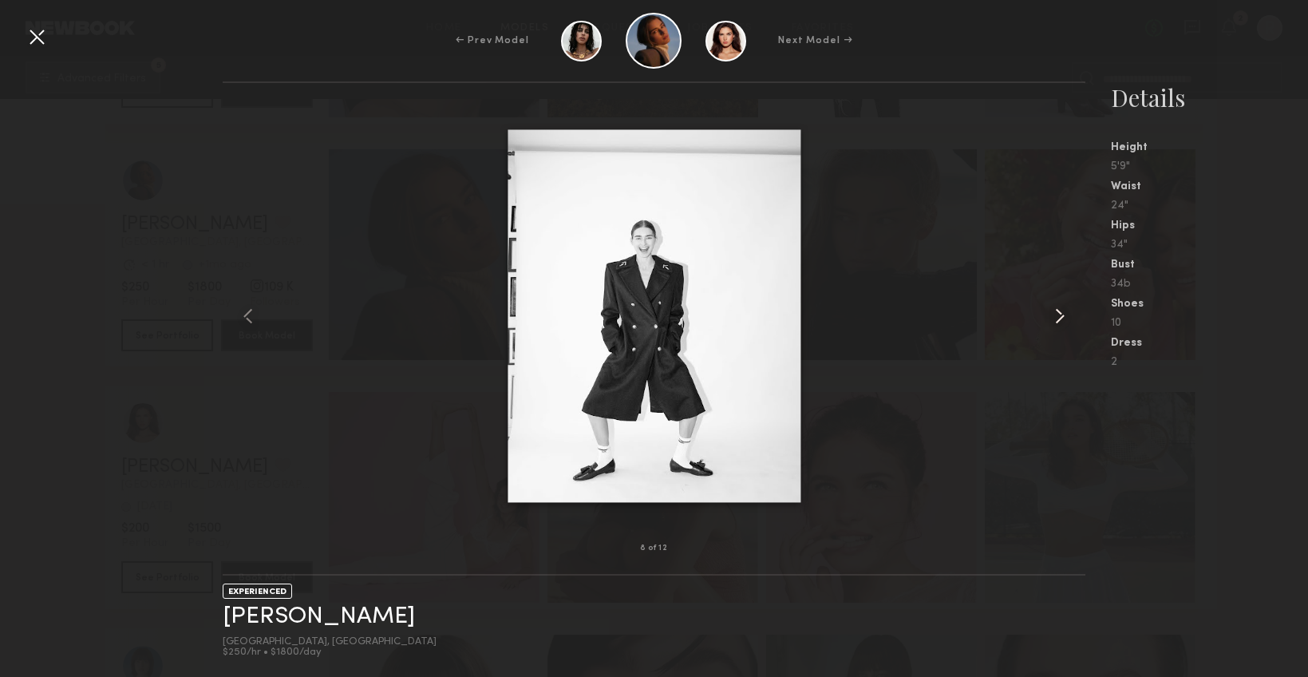
click at [1058, 314] on common-icon at bounding box center [1060, 316] width 26 height 26
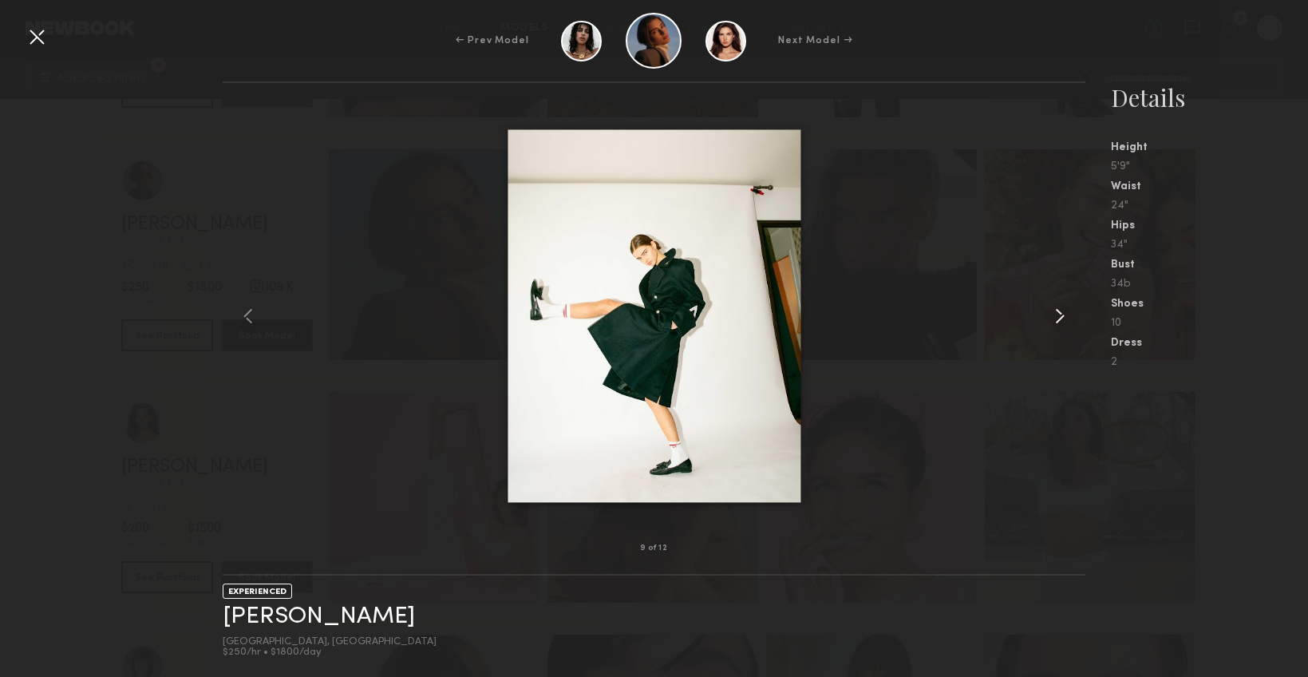
click at [1058, 314] on common-icon at bounding box center [1060, 316] width 26 height 26
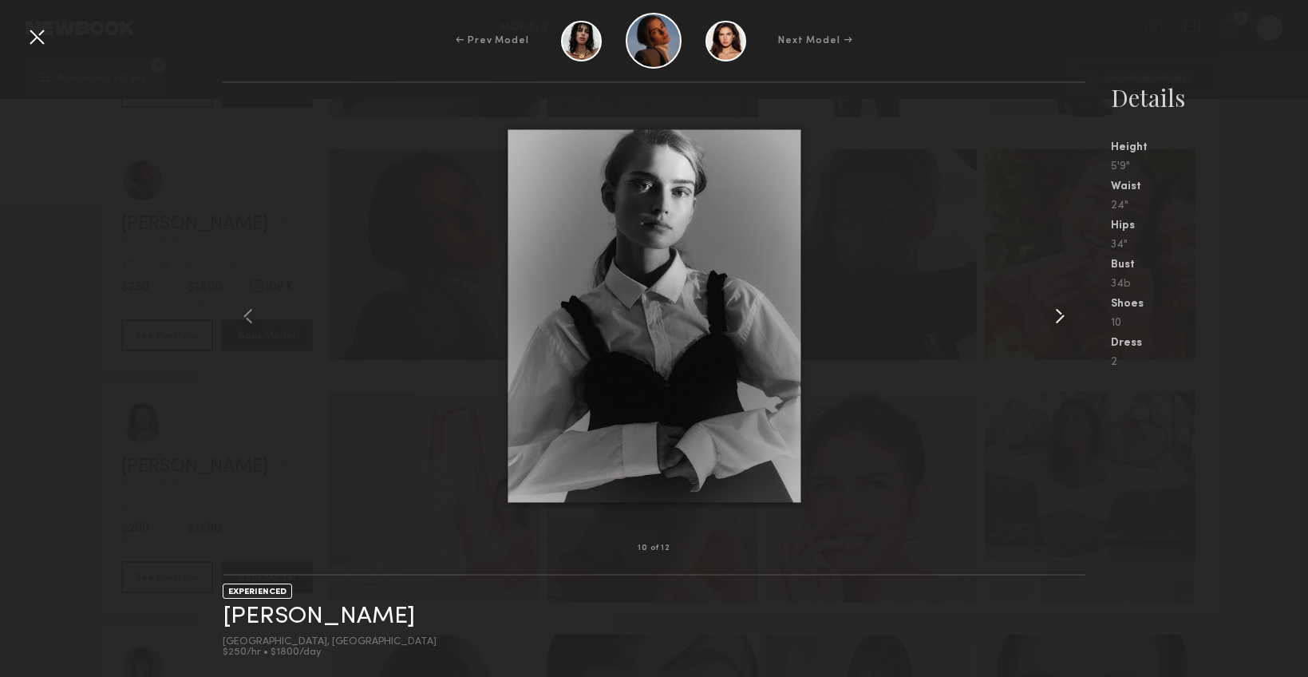
click at [1058, 315] on common-icon at bounding box center [1060, 316] width 26 height 26
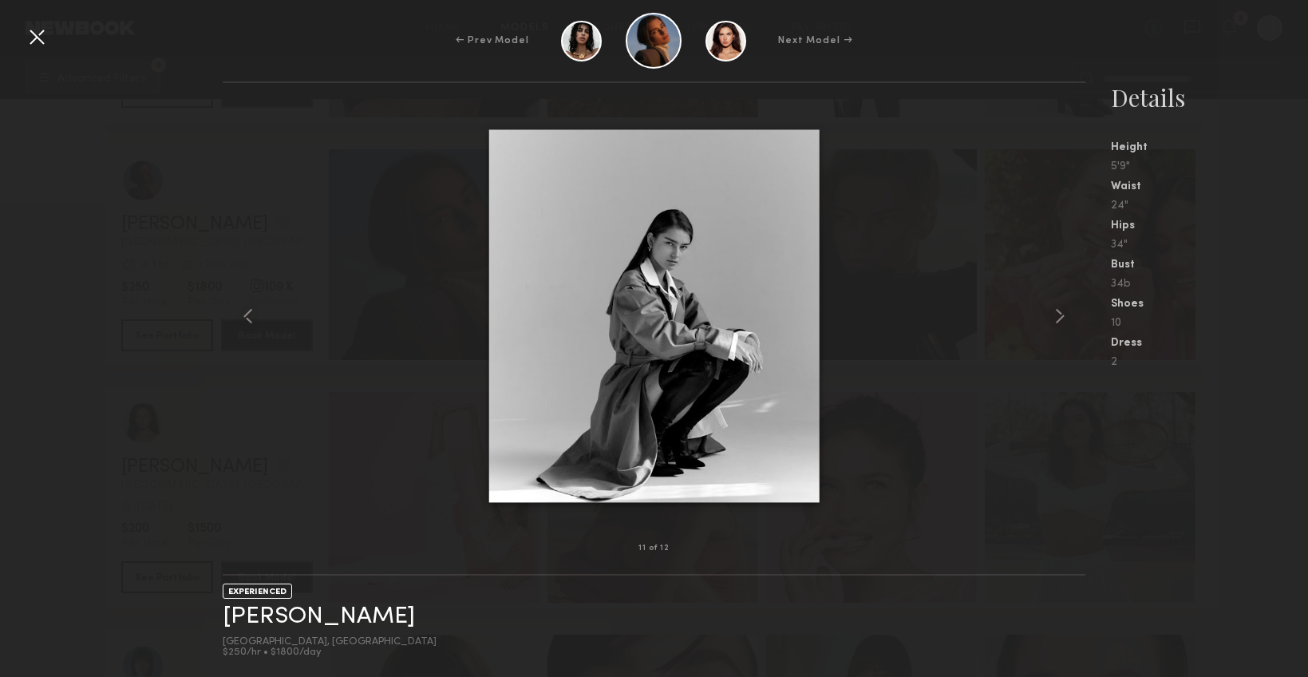
click at [39, 35] on div at bounding box center [37, 37] width 26 height 26
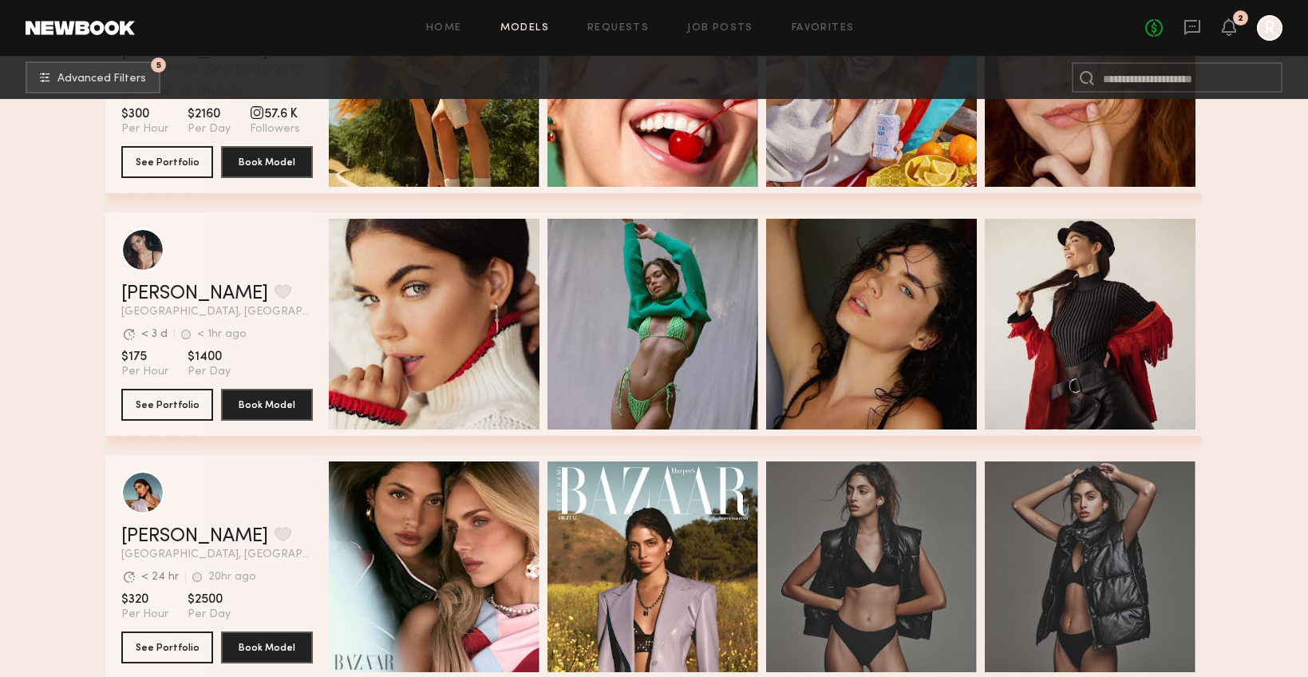
scroll to position [907, 0]
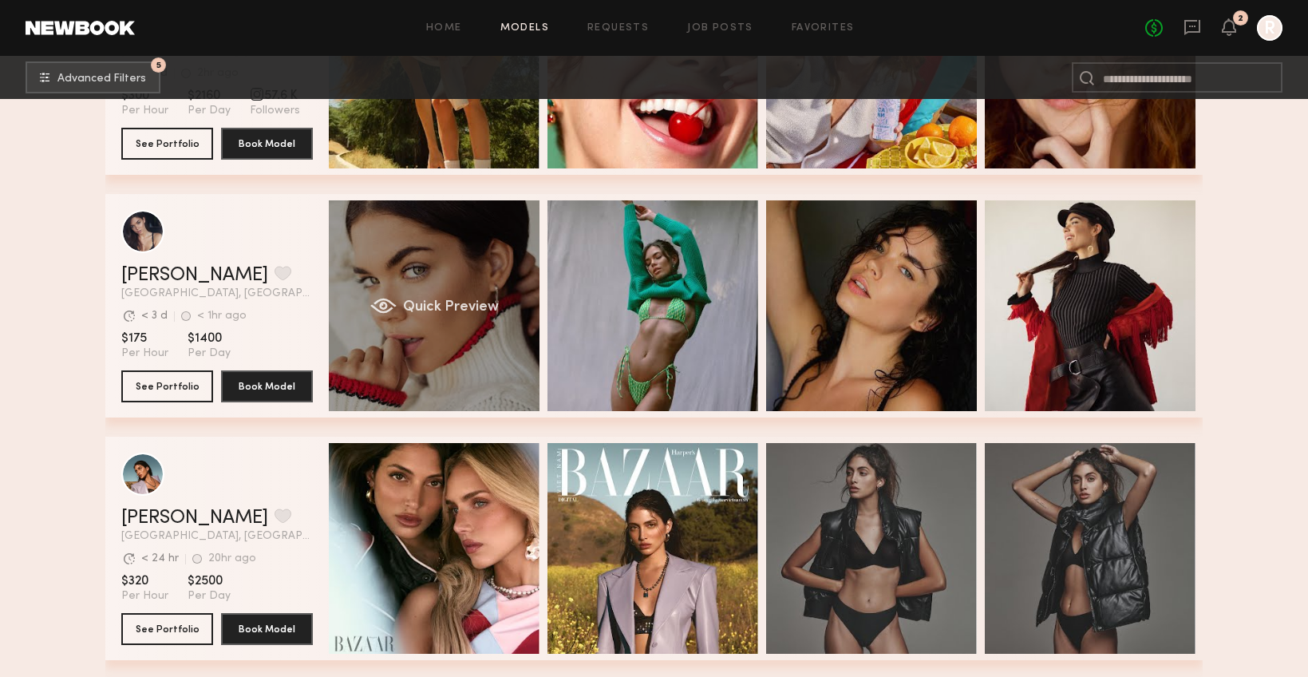
click at [430, 300] on span "Quick Preview" at bounding box center [451, 307] width 96 height 14
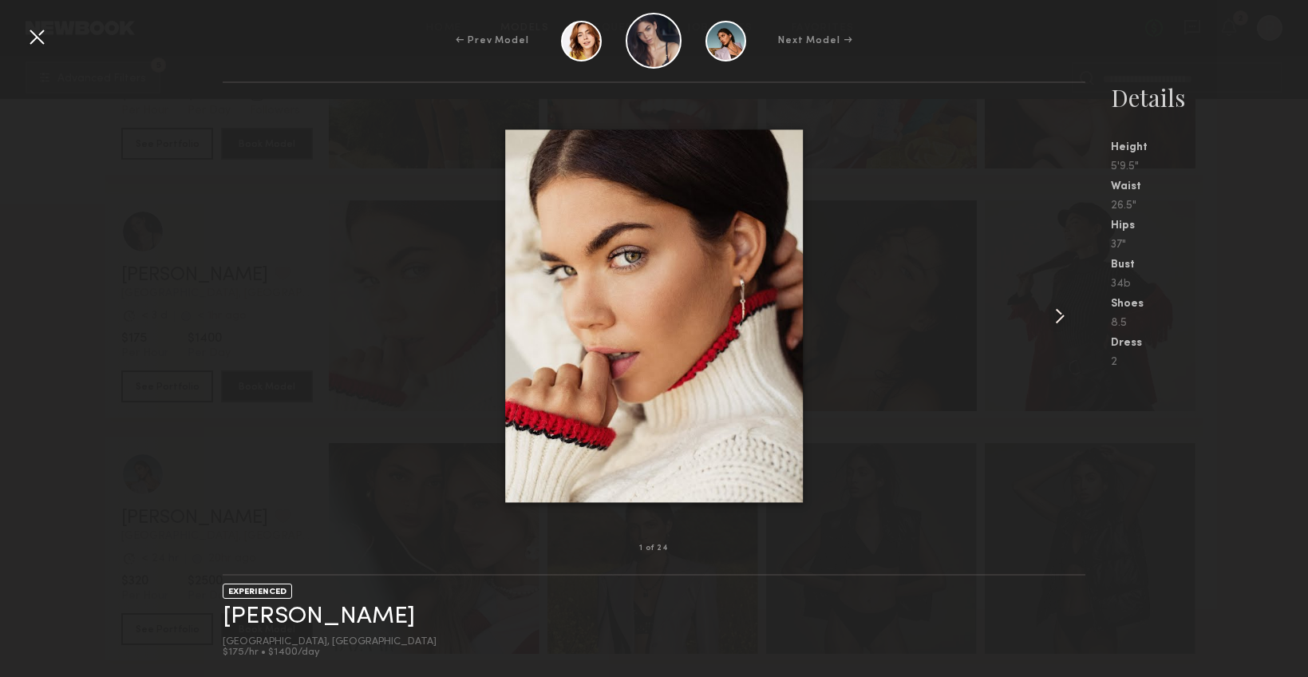
click at [1058, 314] on common-icon at bounding box center [1060, 316] width 26 height 26
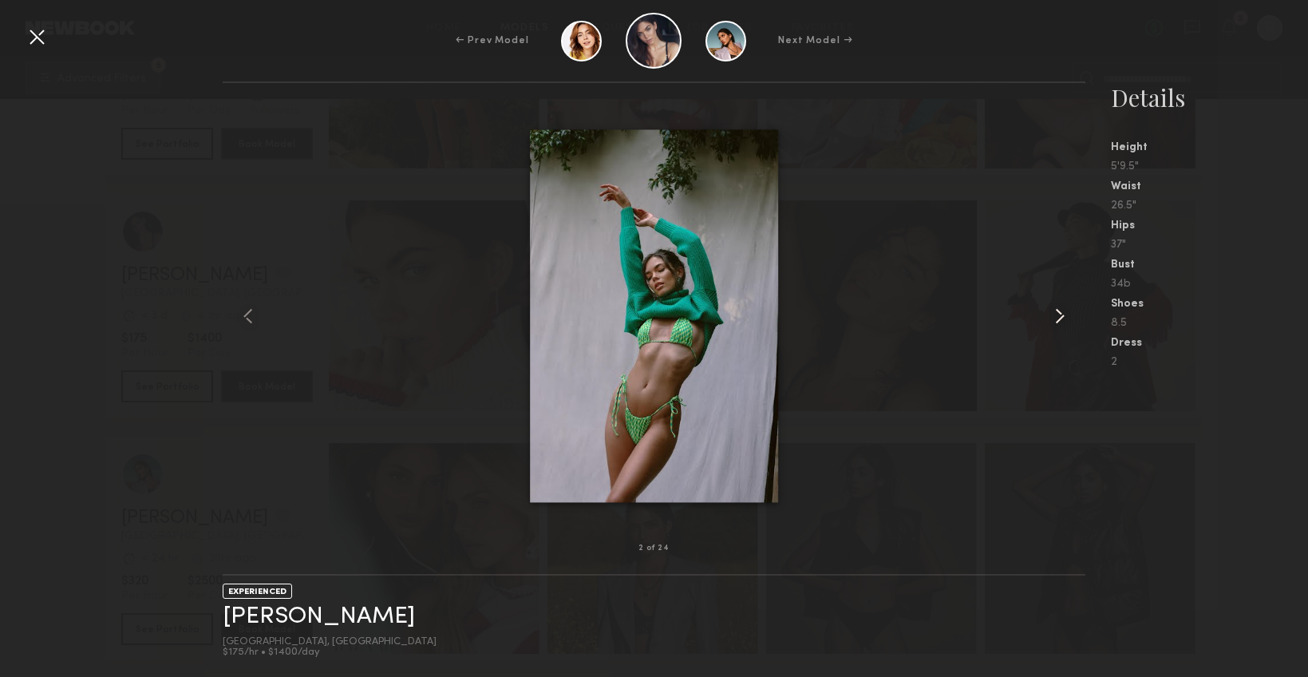
click at [1058, 314] on common-icon at bounding box center [1060, 316] width 26 height 26
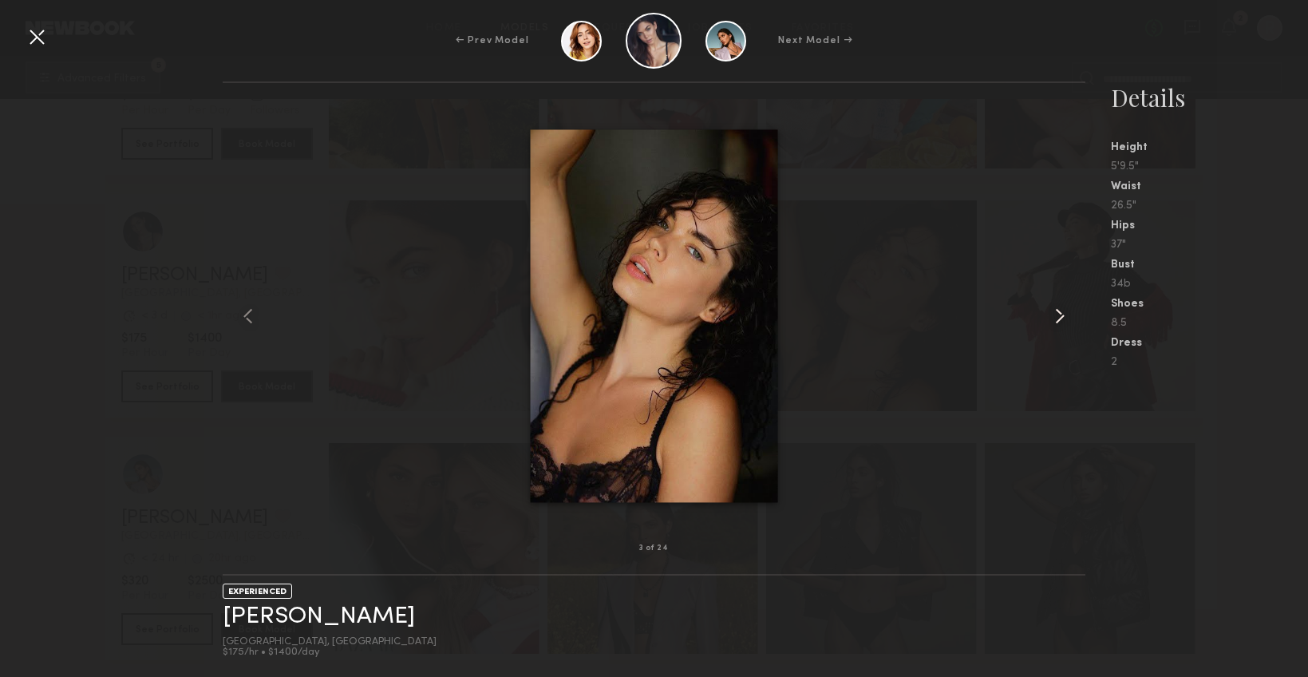
click at [1058, 314] on common-icon at bounding box center [1060, 316] width 26 height 26
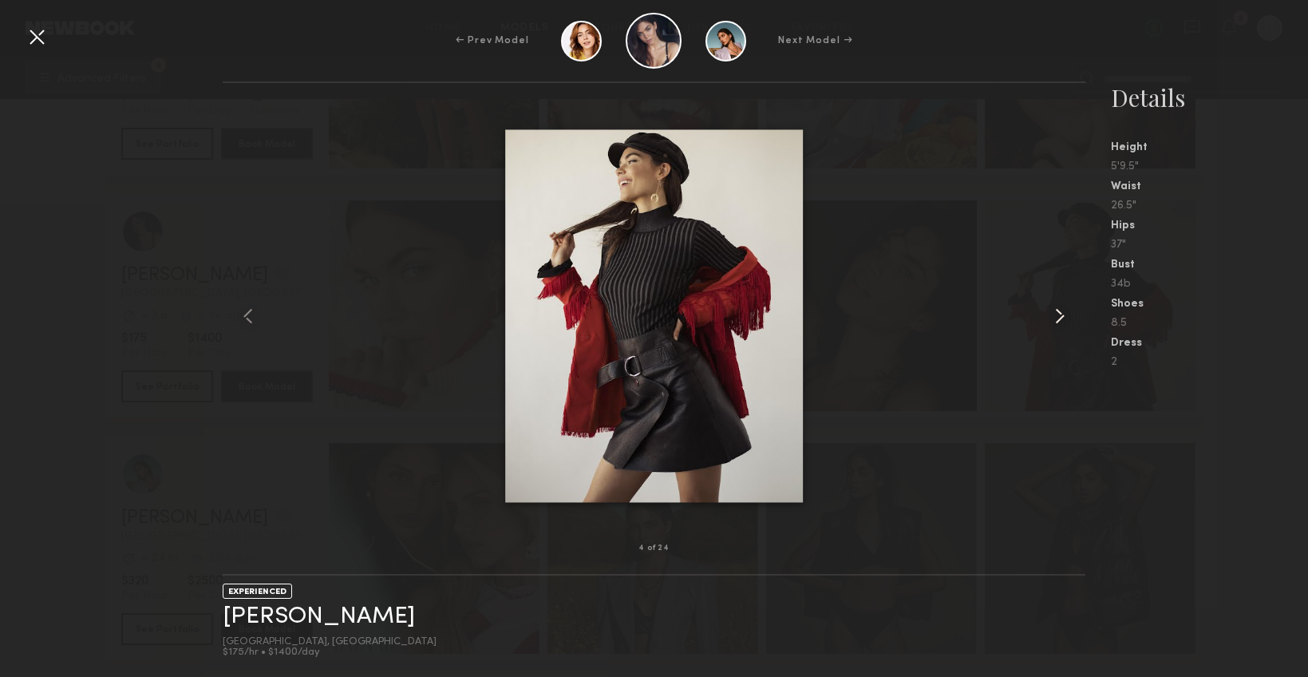
click at [1058, 314] on common-icon at bounding box center [1060, 316] width 26 height 26
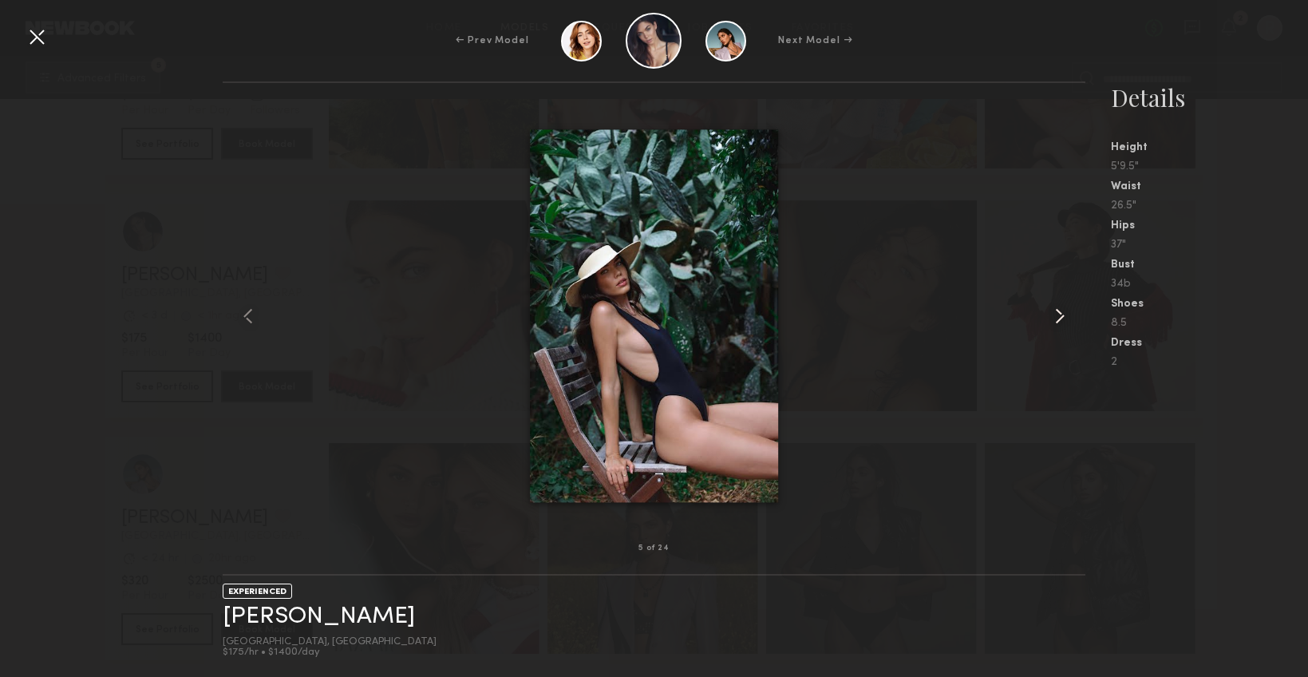
click at [1058, 314] on common-icon at bounding box center [1060, 316] width 26 height 26
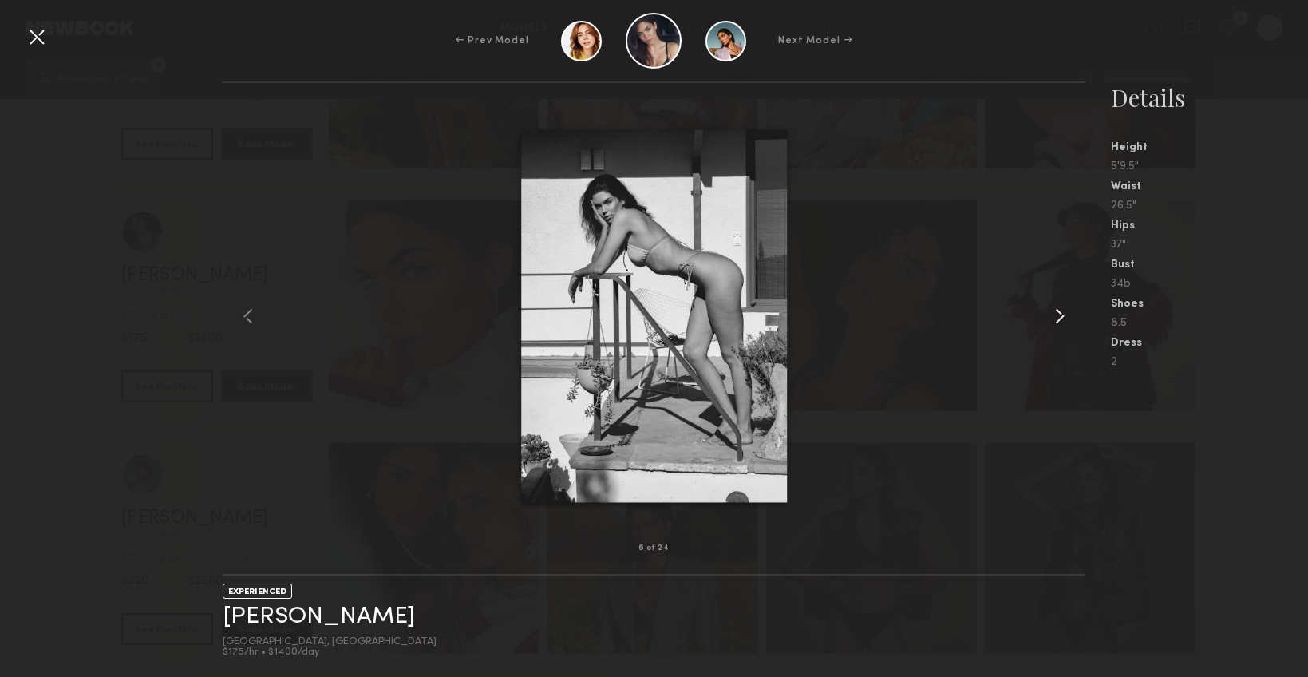
click at [1058, 314] on common-icon at bounding box center [1060, 316] width 26 height 26
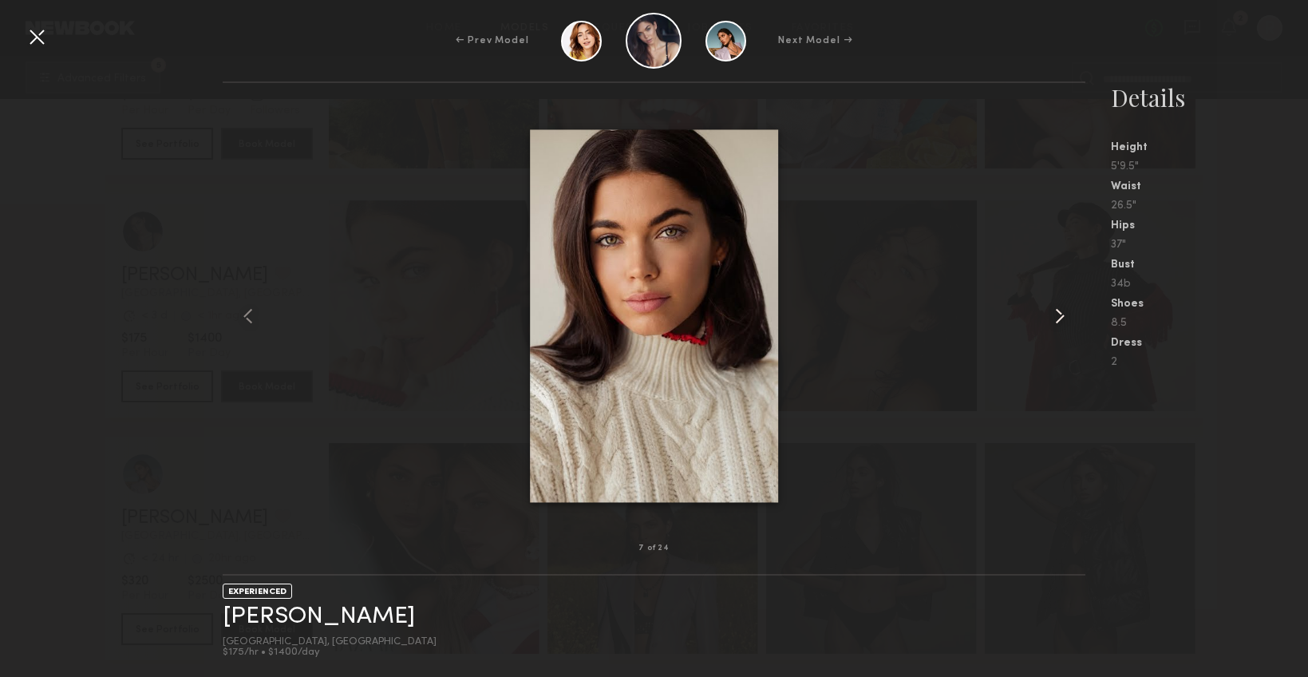
click at [1058, 314] on common-icon at bounding box center [1060, 316] width 26 height 26
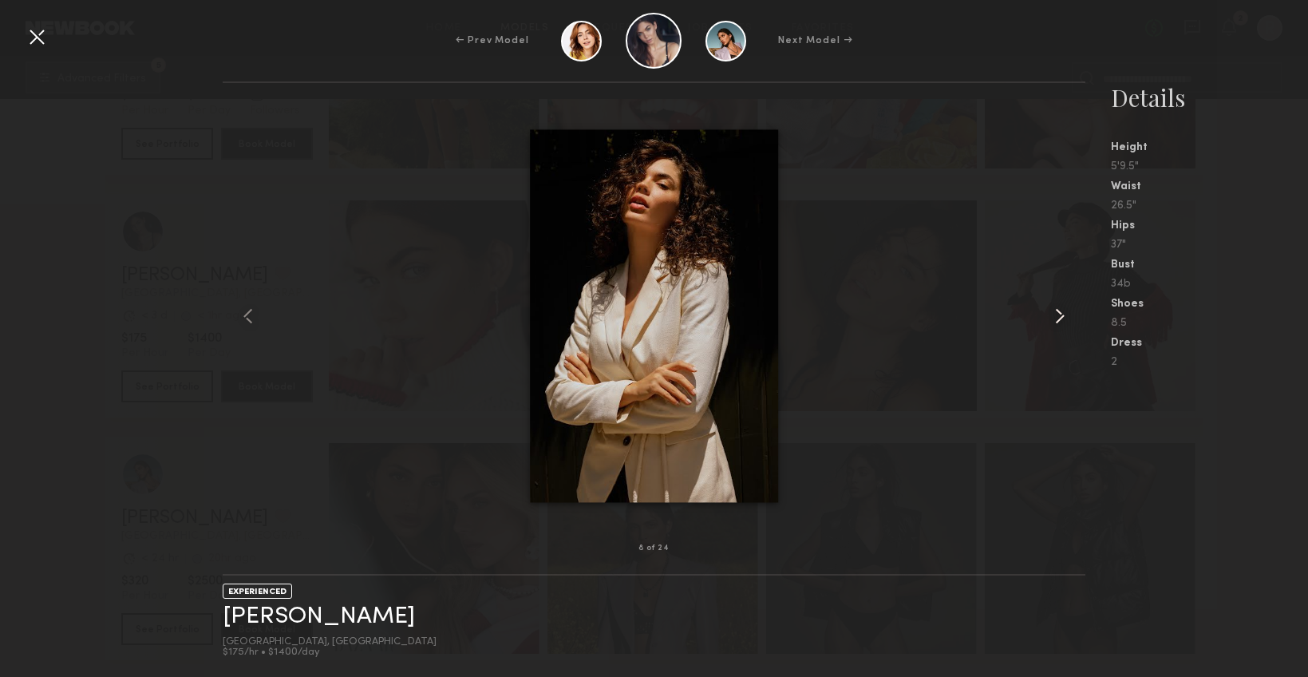
click at [1058, 314] on common-icon at bounding box center [1060, 316] width 26 height 26
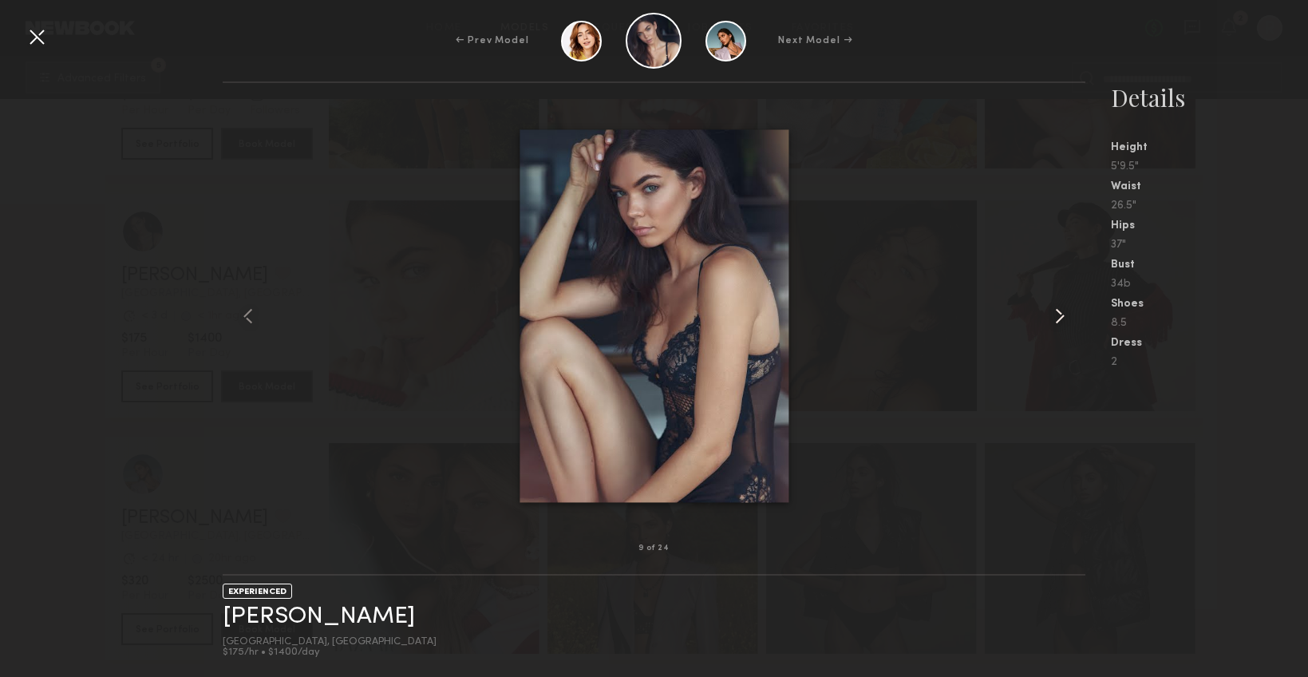
click at [1058, 314] on common-icon at bounding box center [1060, 316] width 26 height 26
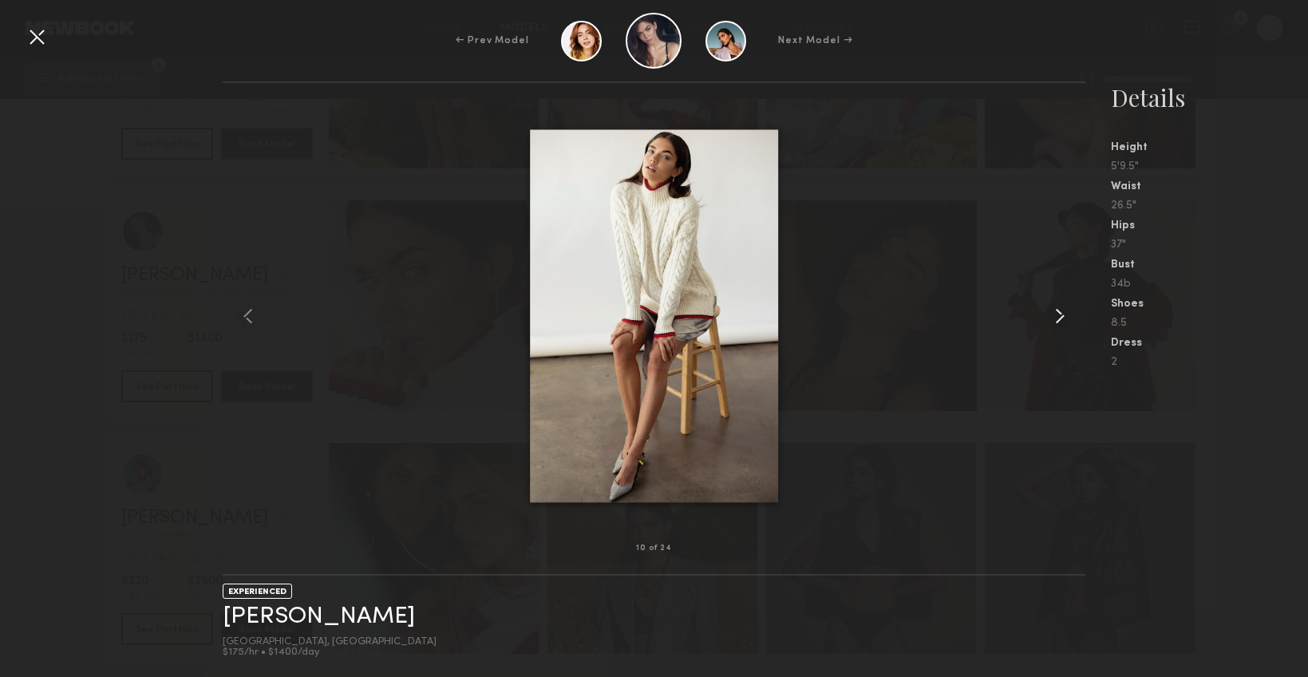
click at [1058, 314] on common-icon at bounding box center [1060, 316] width 26 height 26
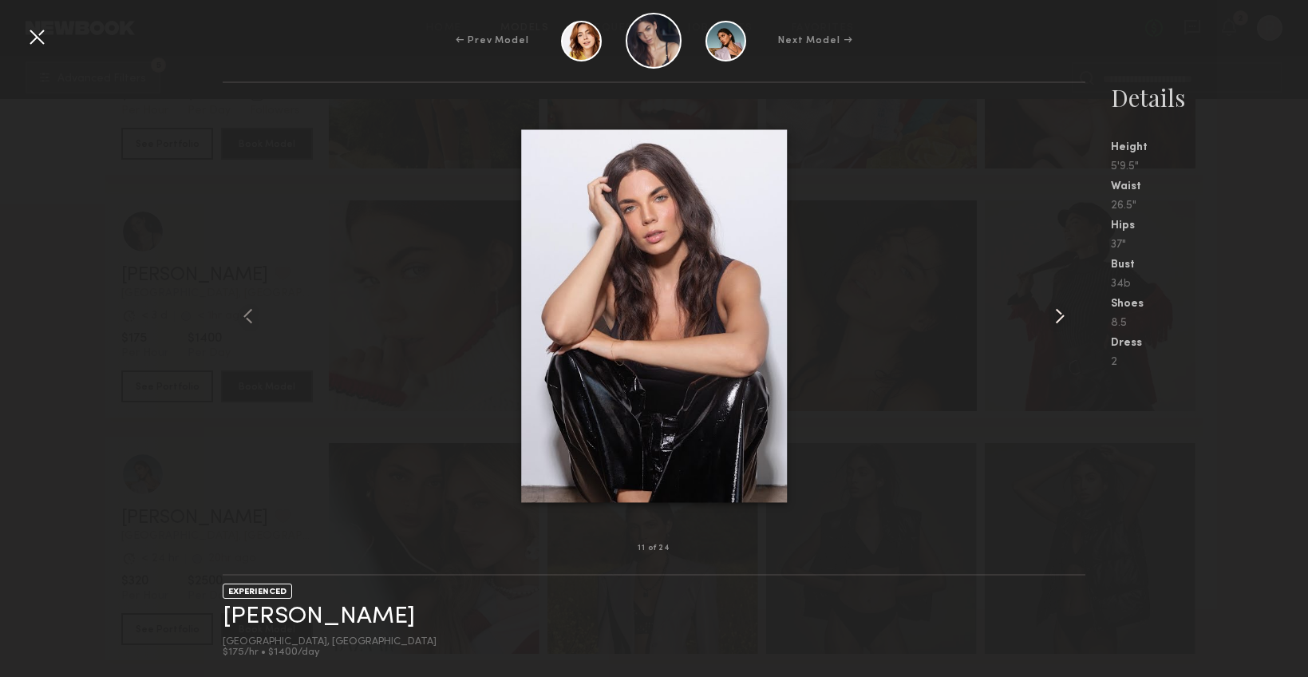
click at [1058, 314] on common-icon at bounding box center [1060, 316] width 26 height 26
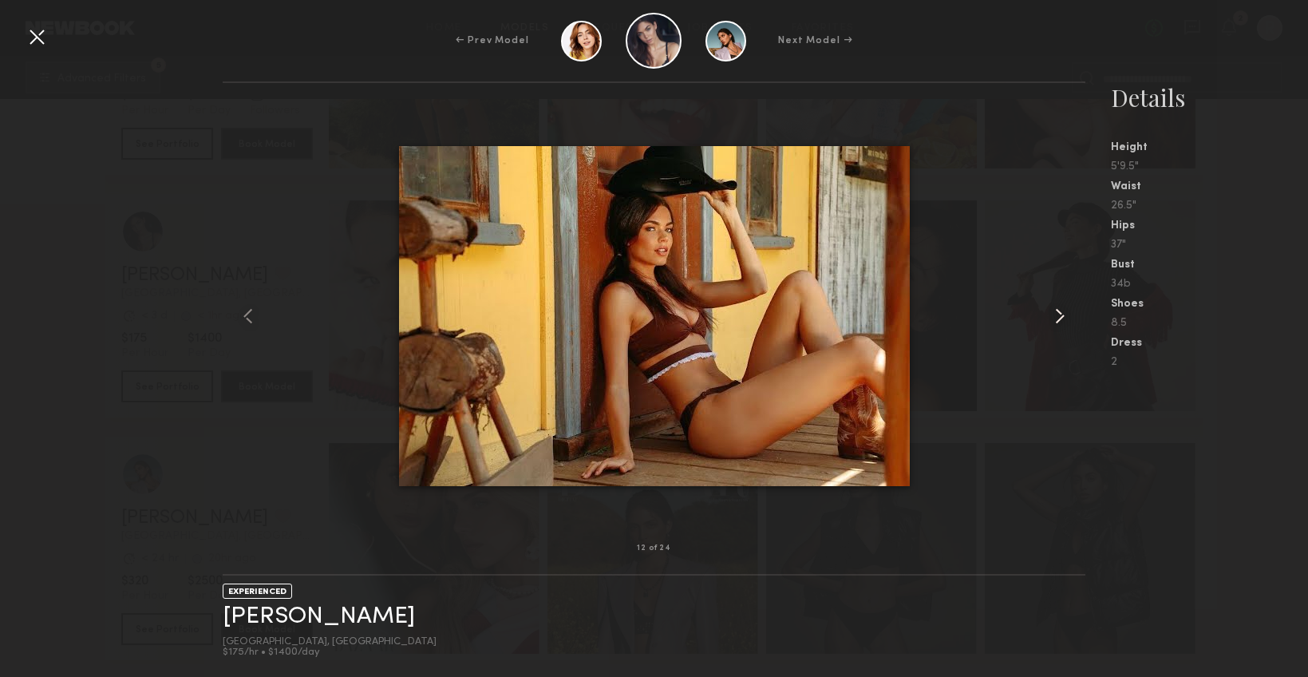
click at [1057, 316] on common-icon at bounding box center [1060, 316] width 26 height 26
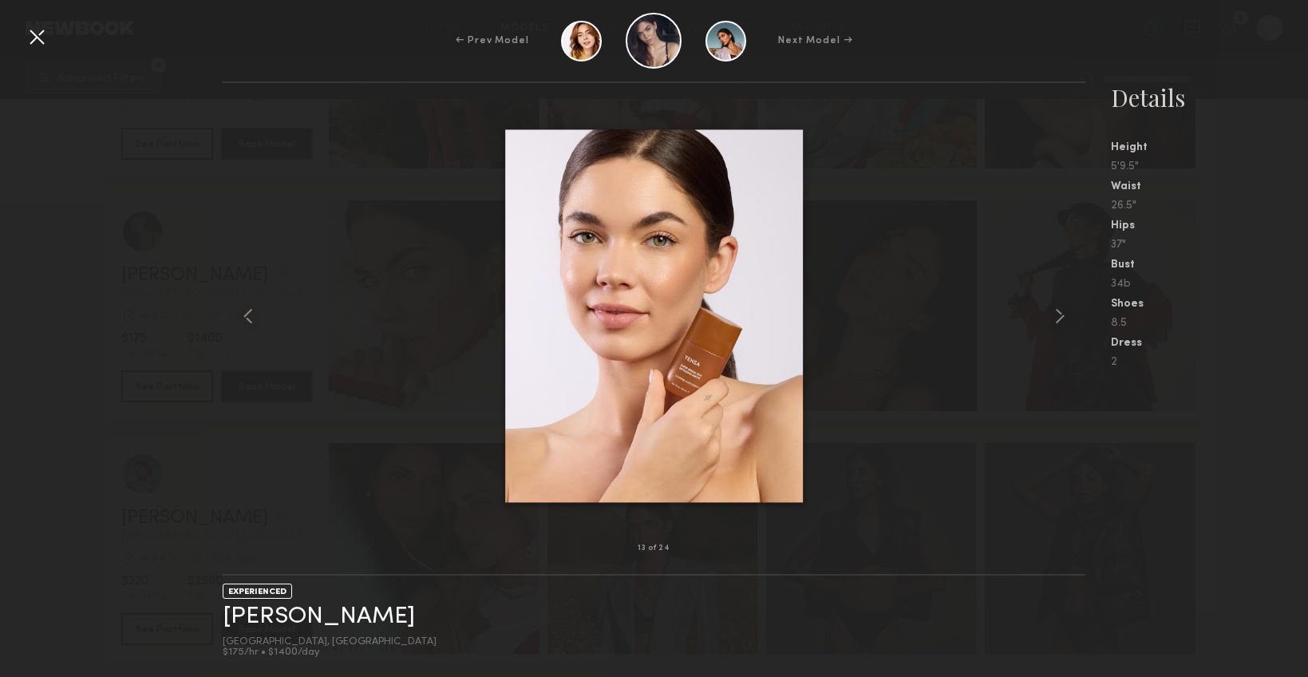
click at [36, 38] on div at bounding box center [37, 37] width 26 height 26
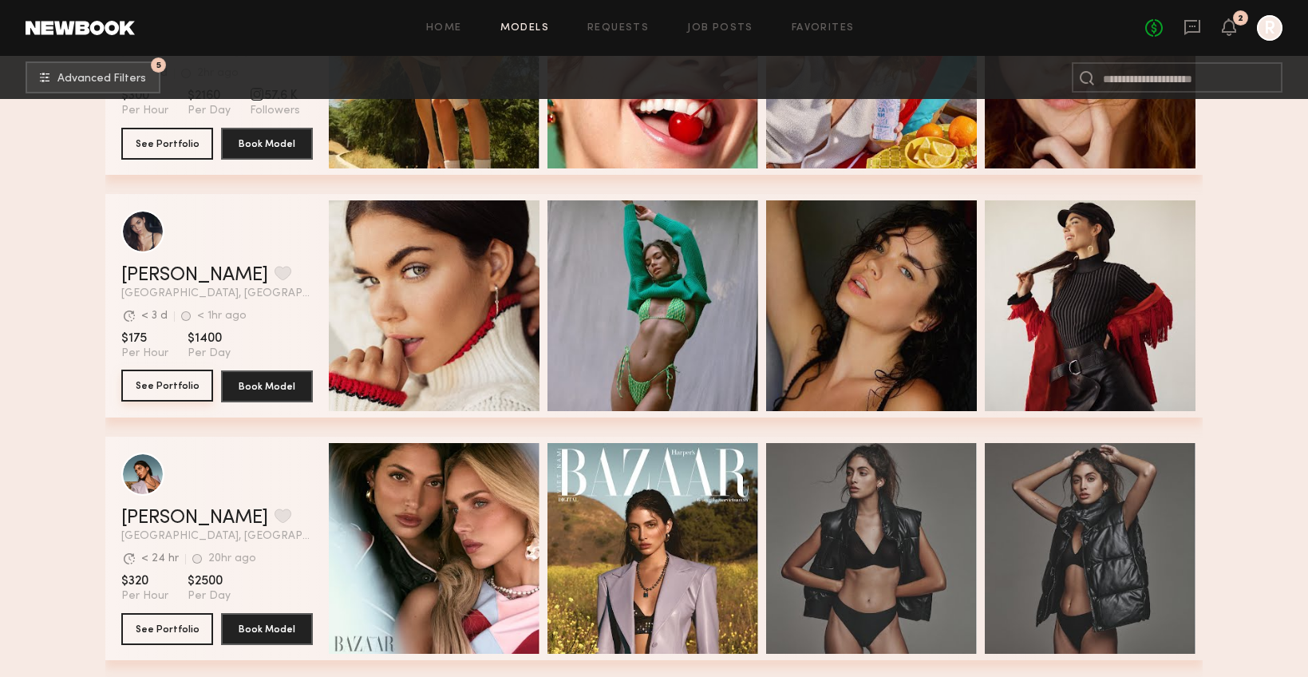
click at [164, 390] on button "See Portfolio" at bounding box center [167, 386] width 92 height 32
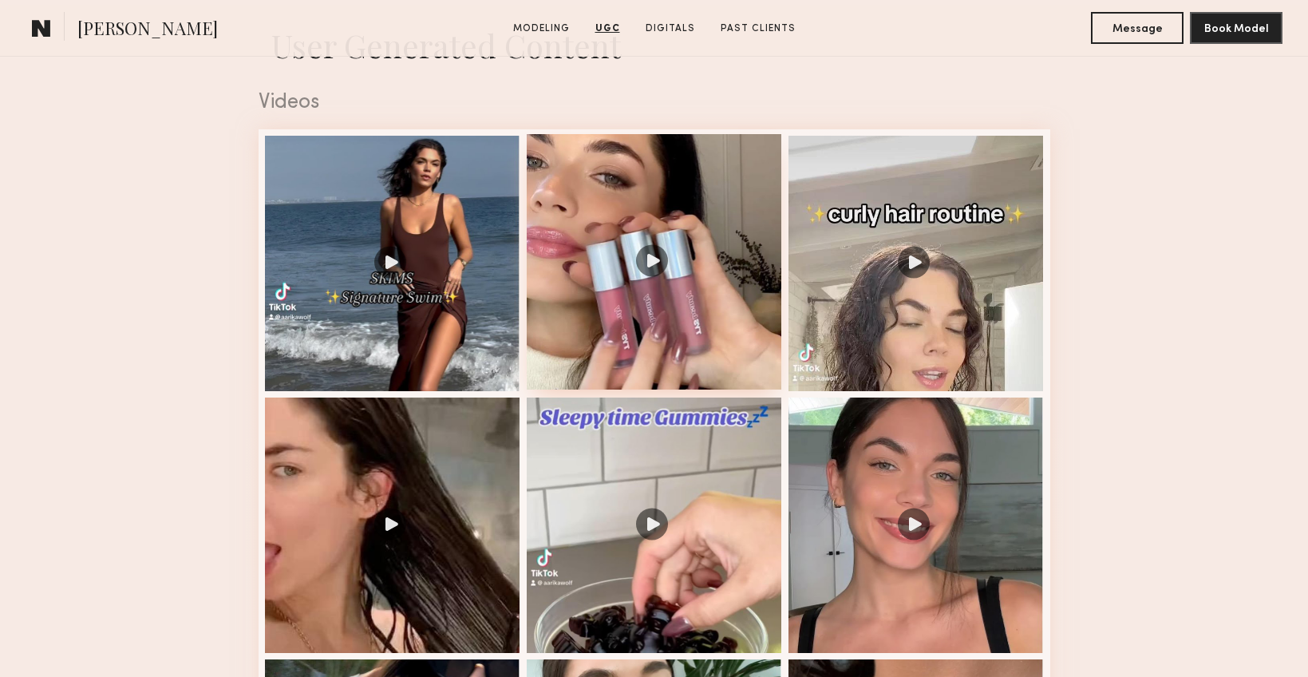
scroll to position [1603, 0]
click at [651, 255] on div at bounding box center [654, 262] width 255 height 255
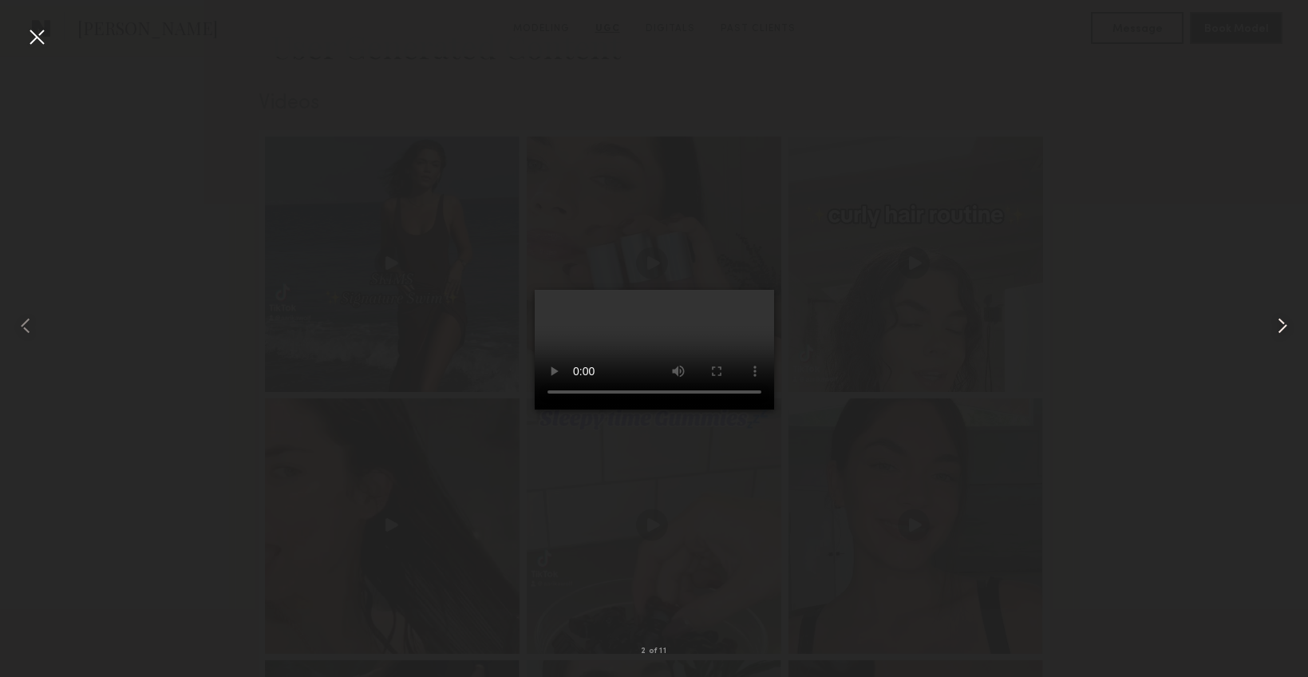
click at [1286, 319] on common-icon at bounding box center [1283, 326] width 26 height 26
click at [1287, 327] on common-icon at bounding box center [1283, 326] width 26 height 26
click at [1285, 324] on common-icon at bounding box center [1283, 326] width 26 height 26
click at [1283, 328] on common-icon at bounding box center [1283, 326] width 26 height 26
click at [41, 37] on div at bounding box center [37, 37] width 26 height 26
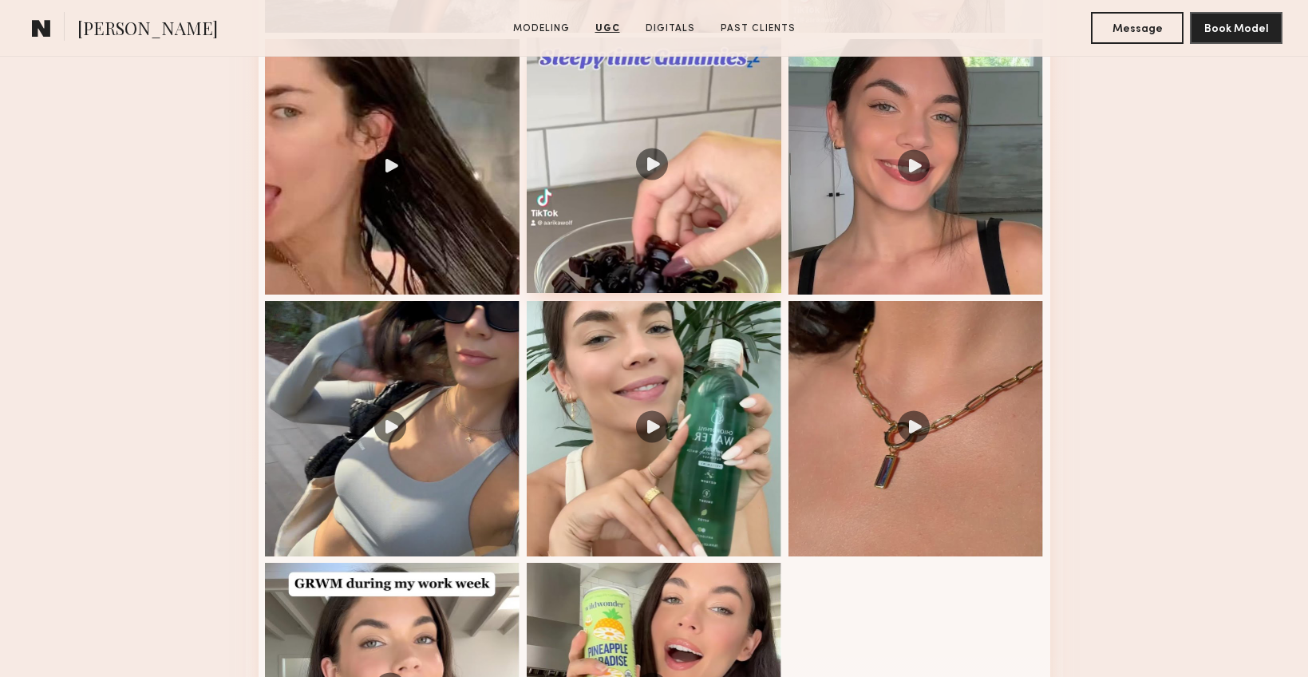
scroll to position [2132, 0]
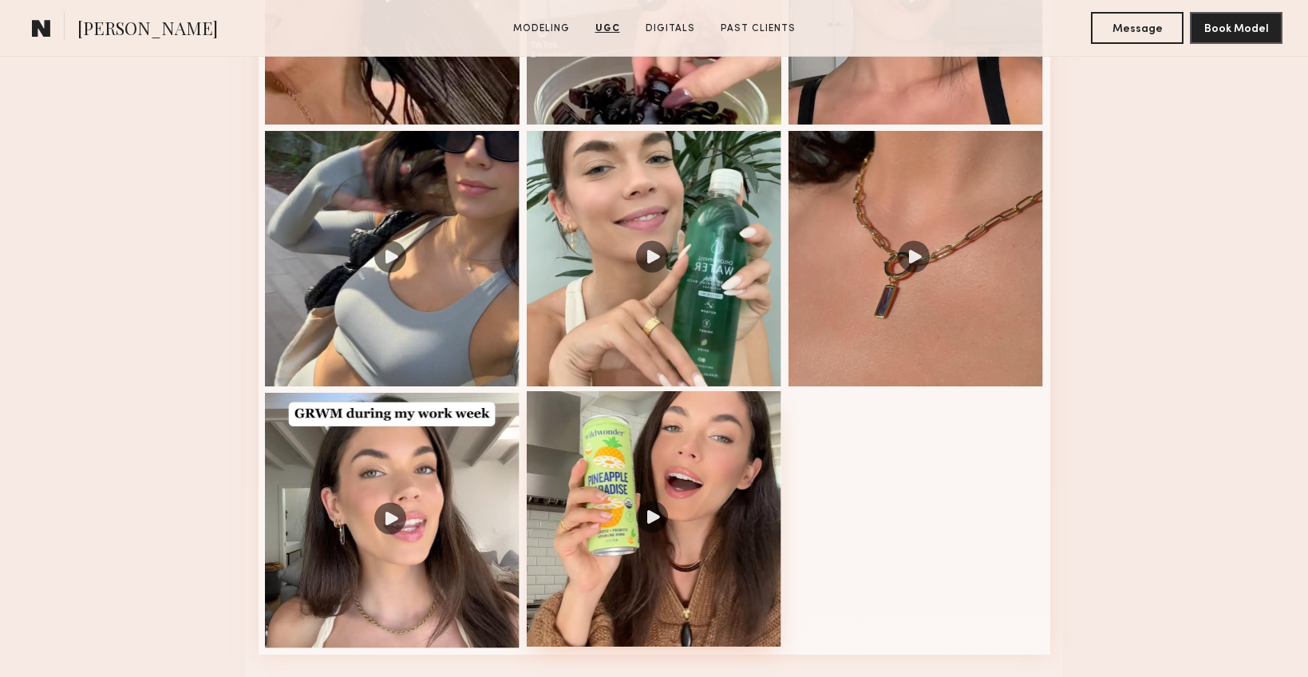
click at [722, 446] on div at bounding box center [654, 518] width 255 height 255
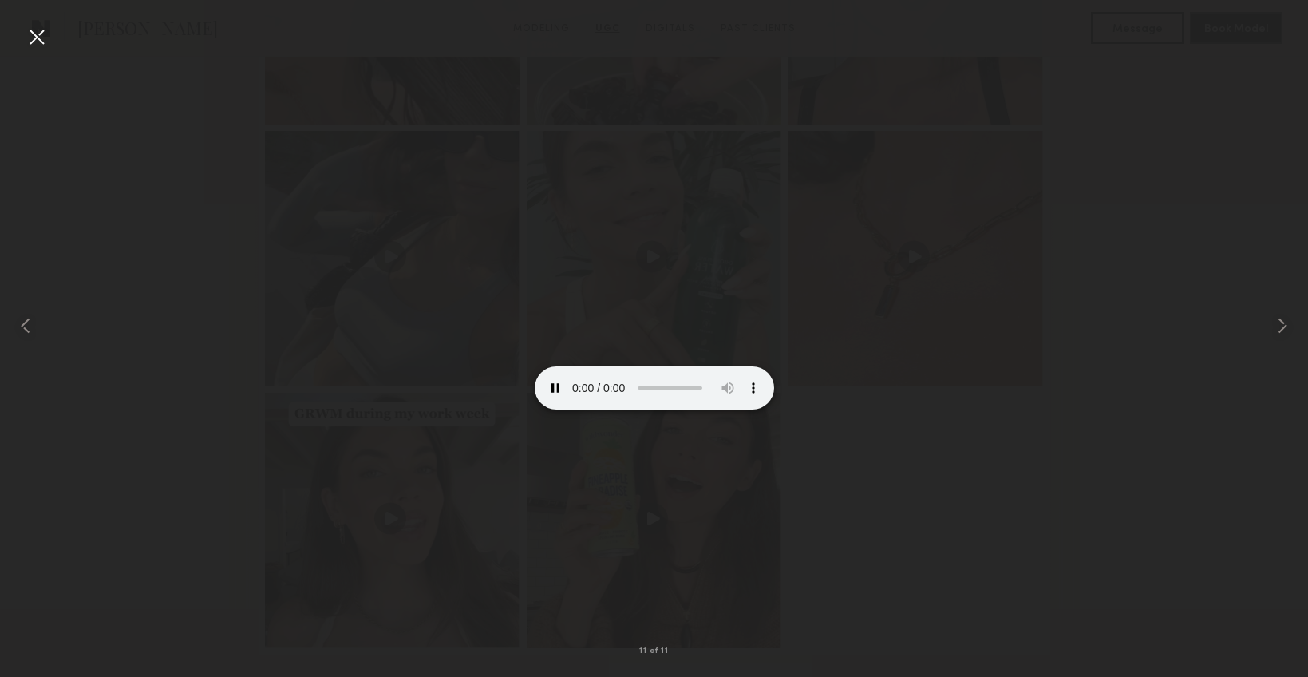
drag, startPoint x: 39, startPoint y: 37, endPoint x: 61, endPoint y: 49, distance: 25.7
click at [40, 37] on div at bounding box center [37, 37] width 26 height 26
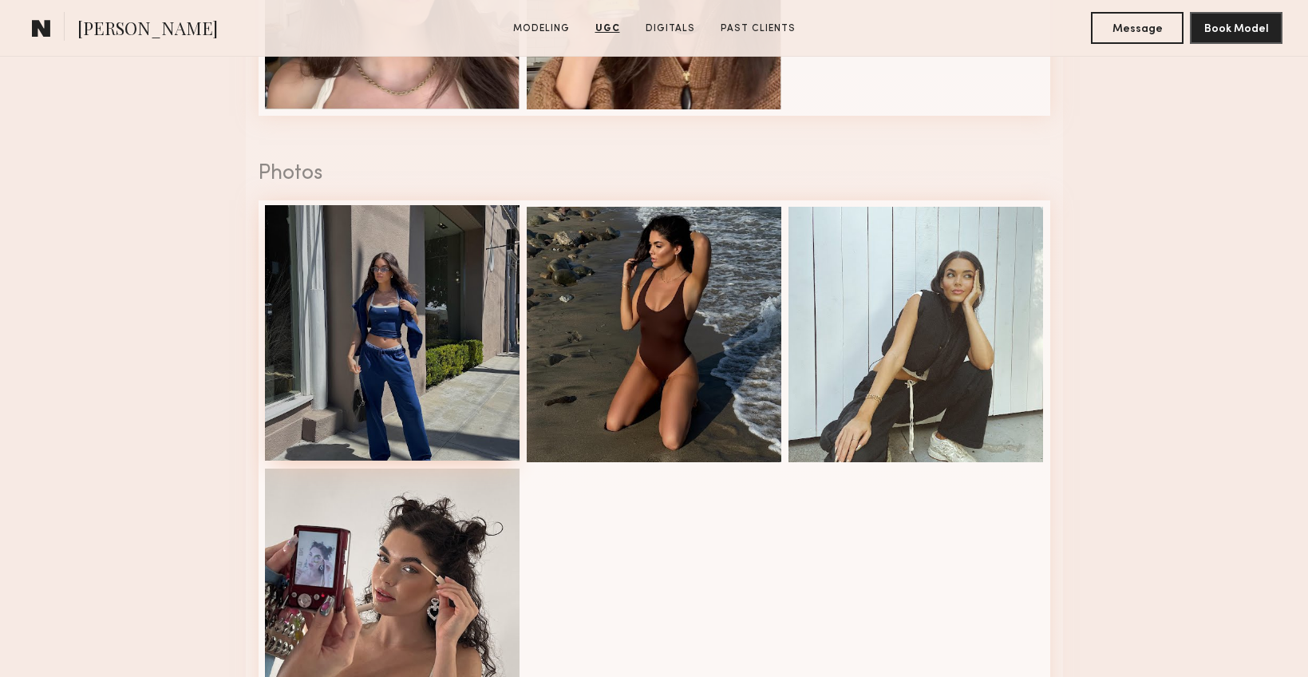
scroll to position [2672, 0]
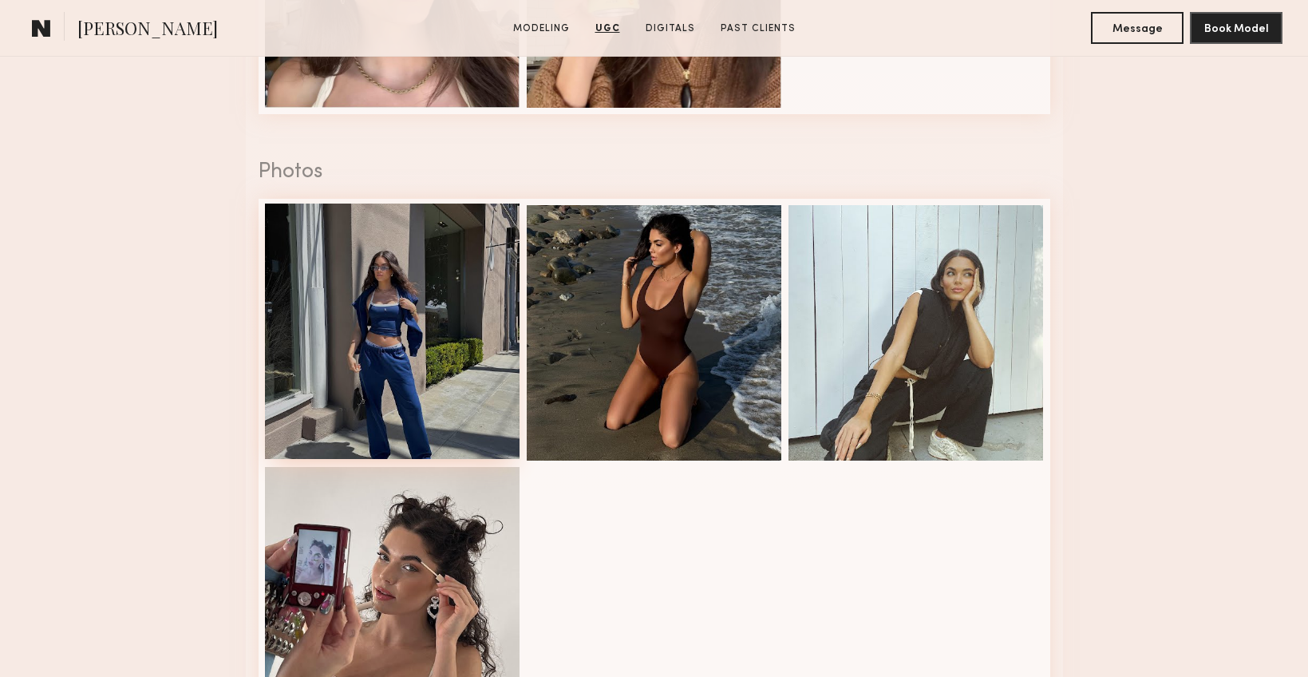
click at [374, 370] on div at bounding box center [392, 331] width 255 height 255
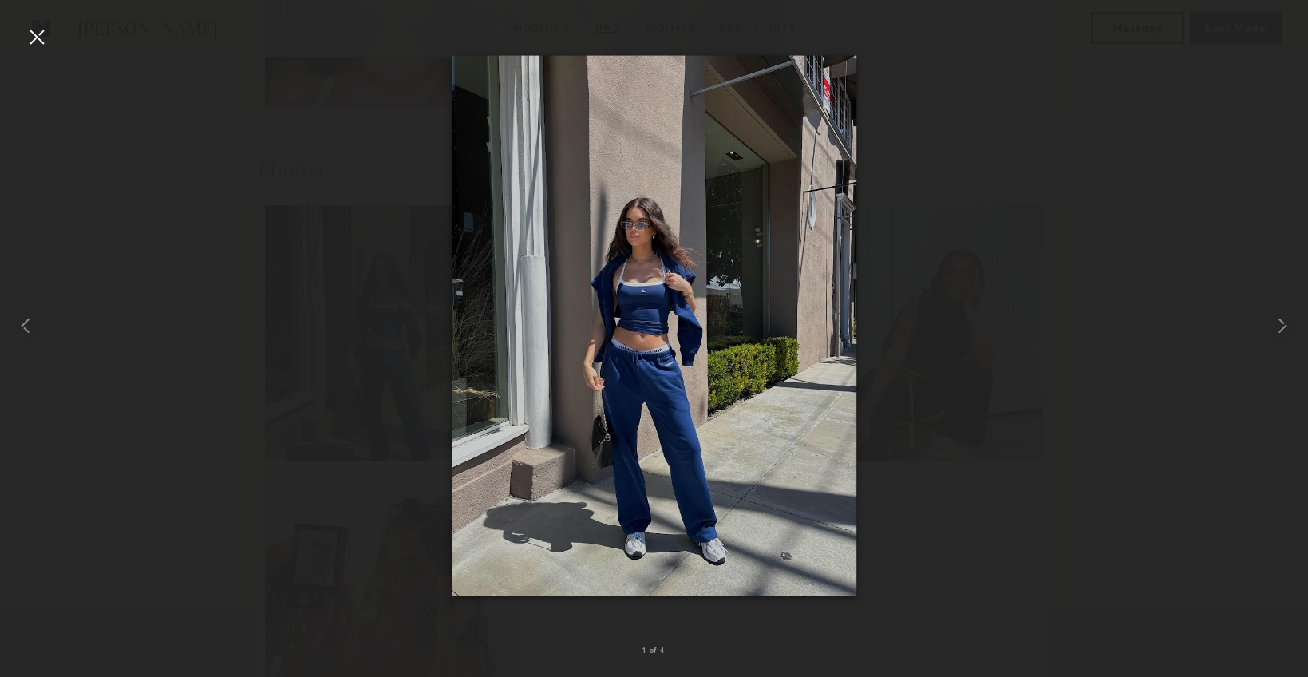
drag, startPoint x: 40, startPoint y: 35, endPoint x: 176, endPoint y: 124, distance: 162.7
click at [40, 35] on div at bounding box center [37, 37] width 26 height 26
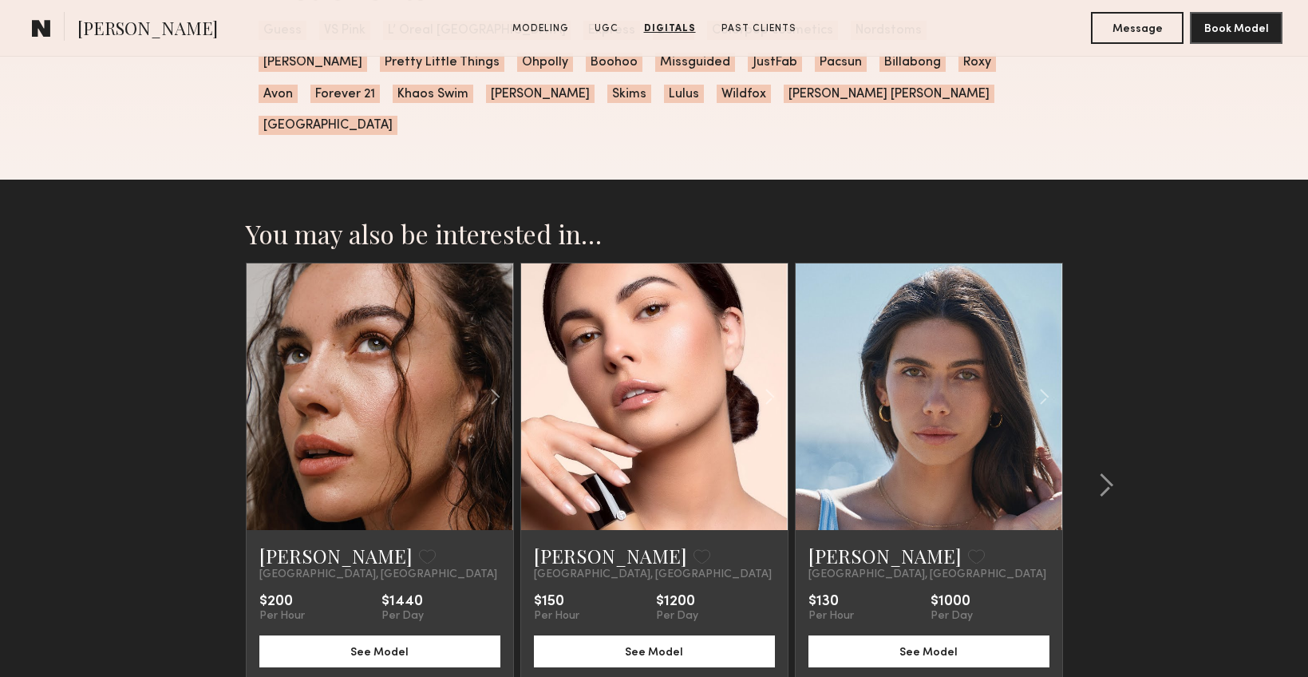
scroll to position [4202, 0]
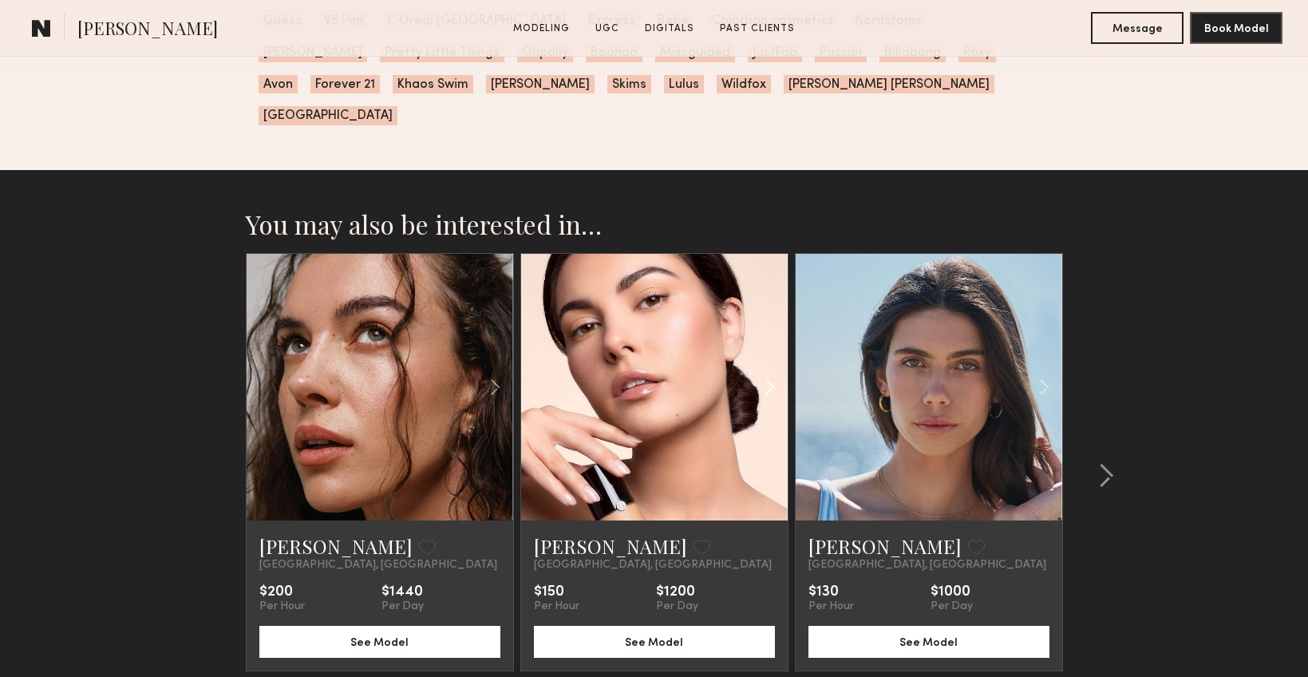
click at [771, 372] on common-icon at bounding box center [769, 387] width 23 height 30
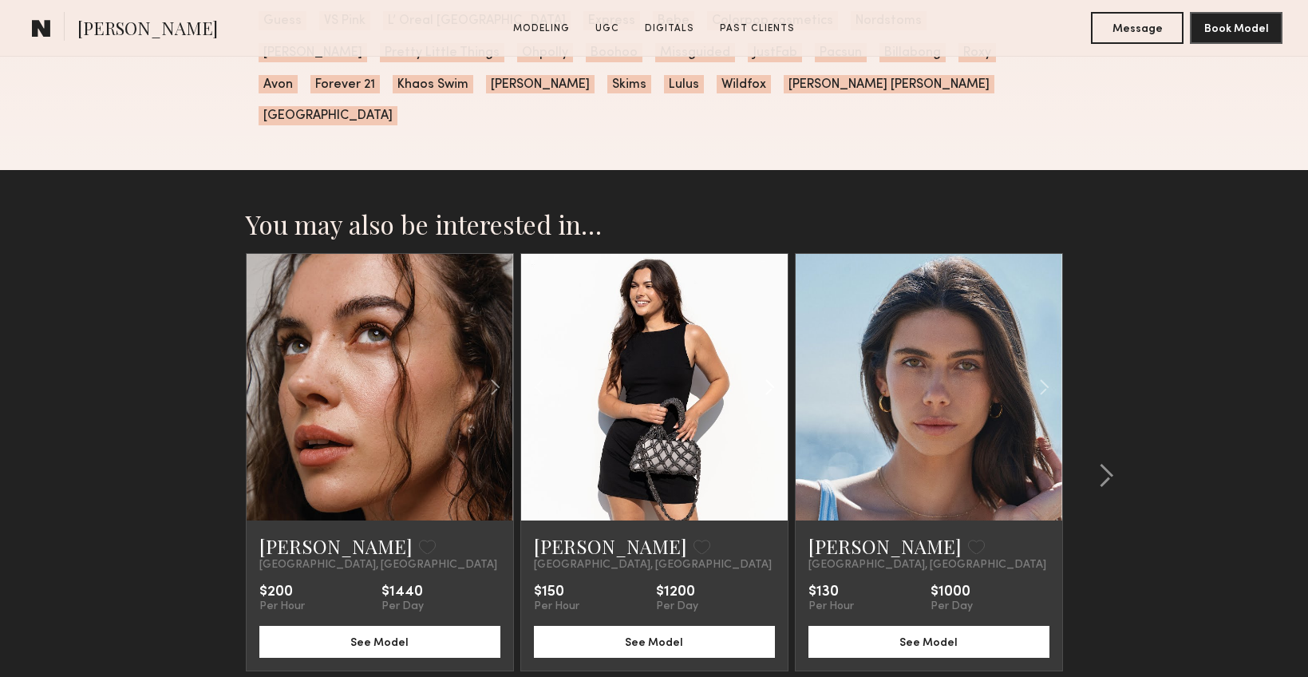
click at [771, 372] on common-icon at bounding box center [769, 387] width 23 height 30
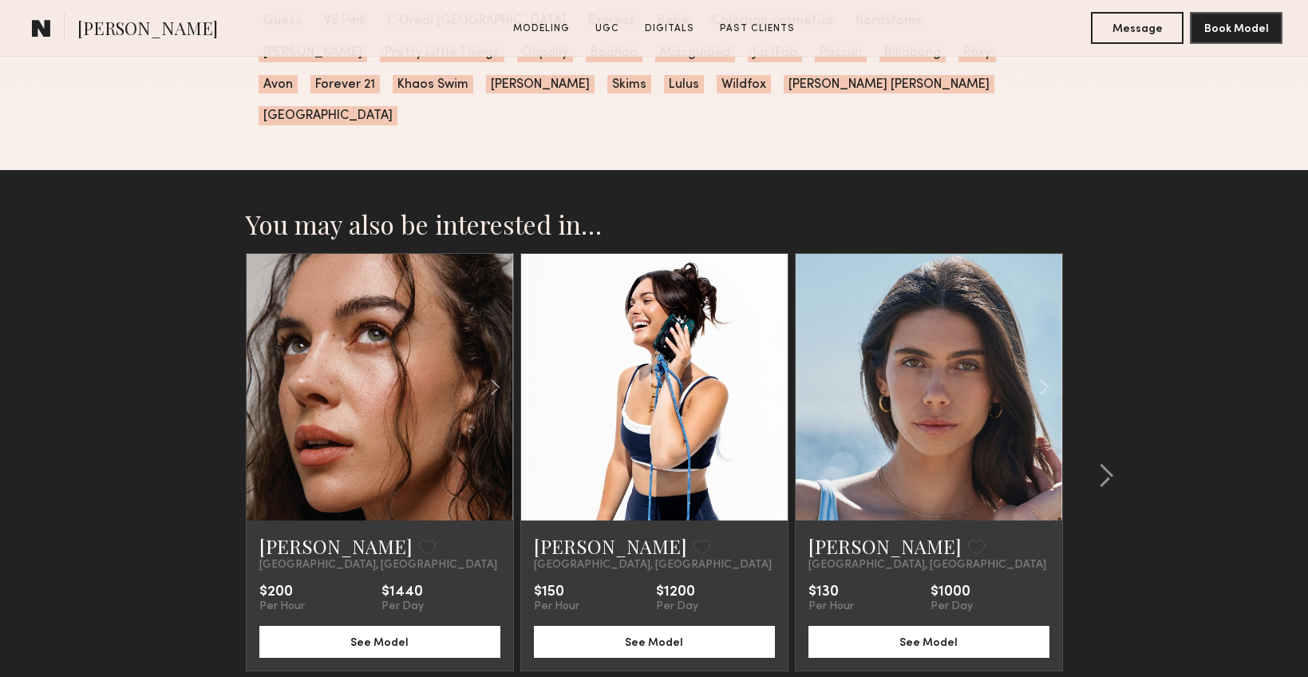
click at [771, 372] on common-icon at bounding box center [769, 387] width 23 height 30
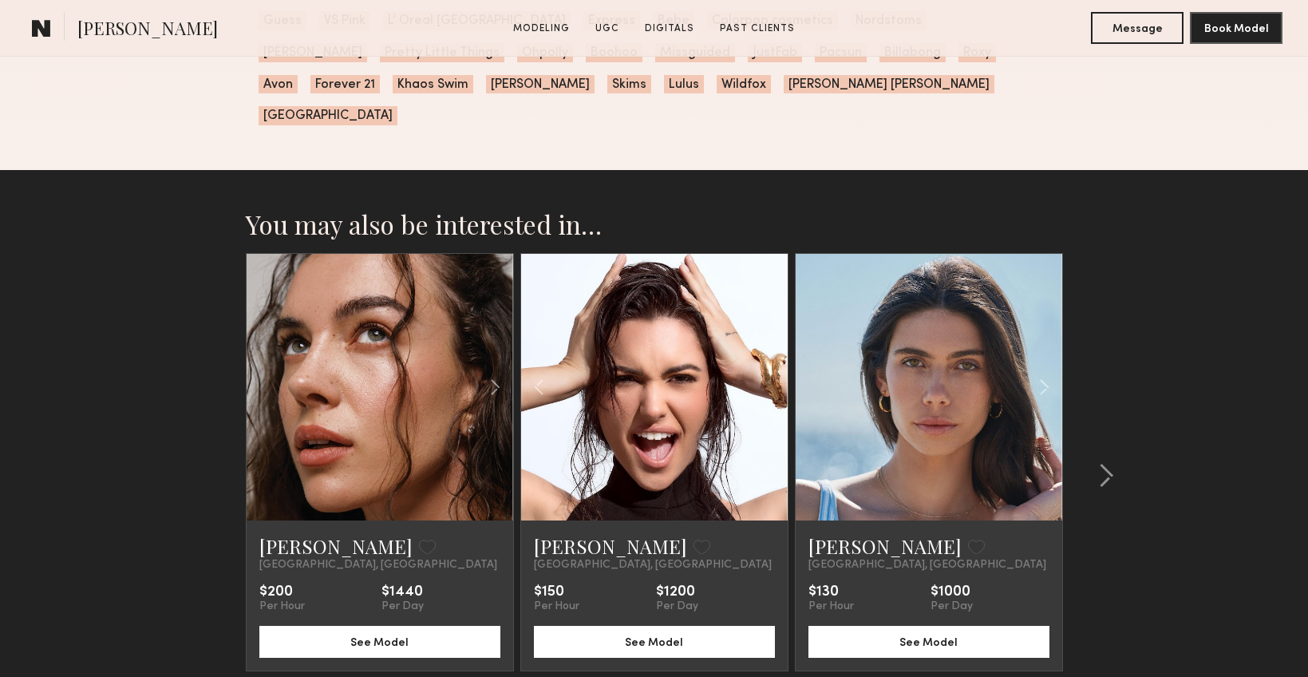
click at [771, 355] on div at bounding box center [654, 387] width 267 height 267
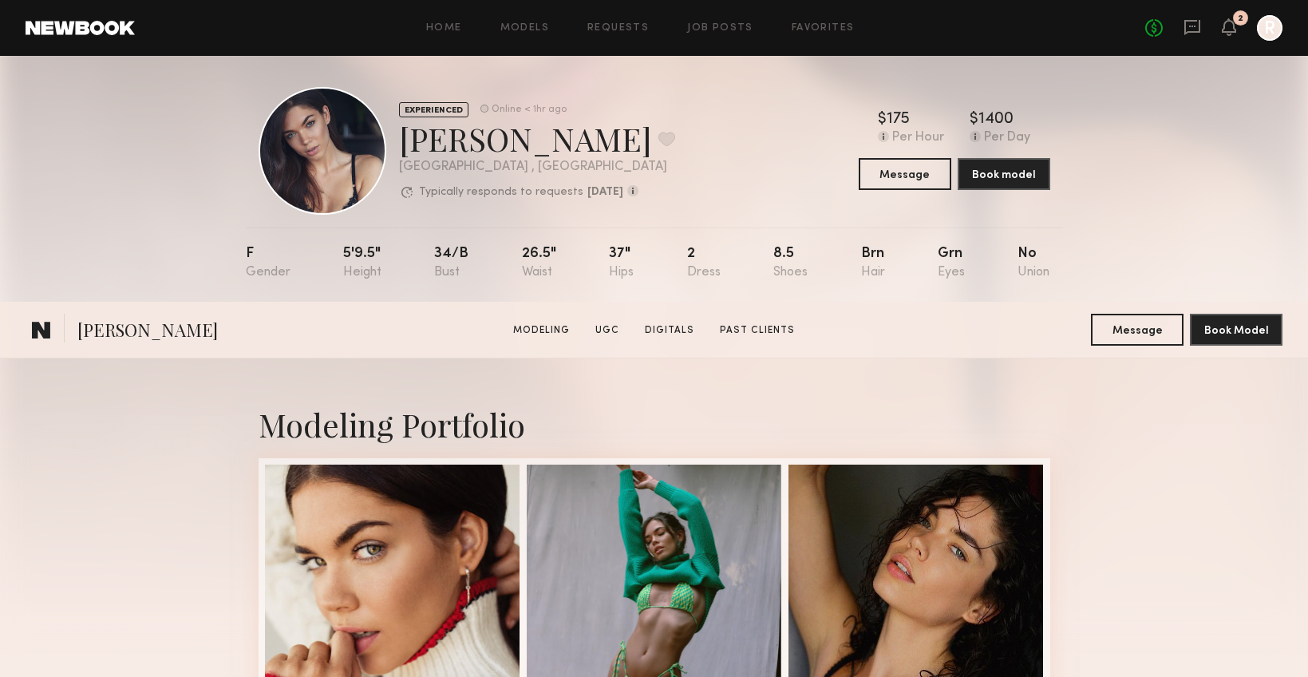
scroll to position [0, 0]
